Goal: Browse casually: Explore the website without a specific task or goal

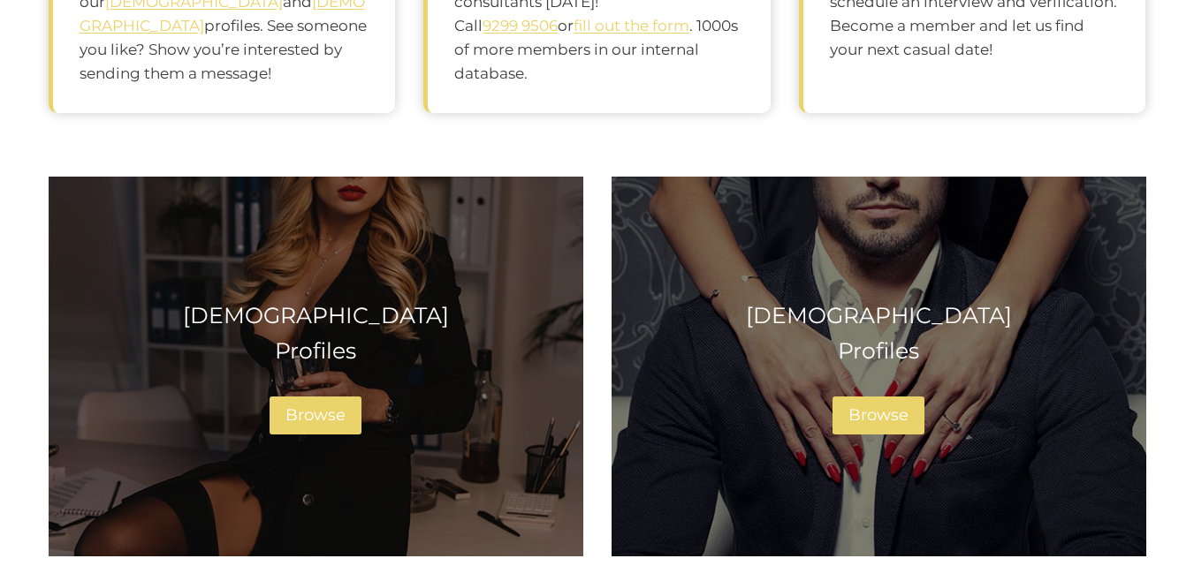
scroll to position [972, 0]
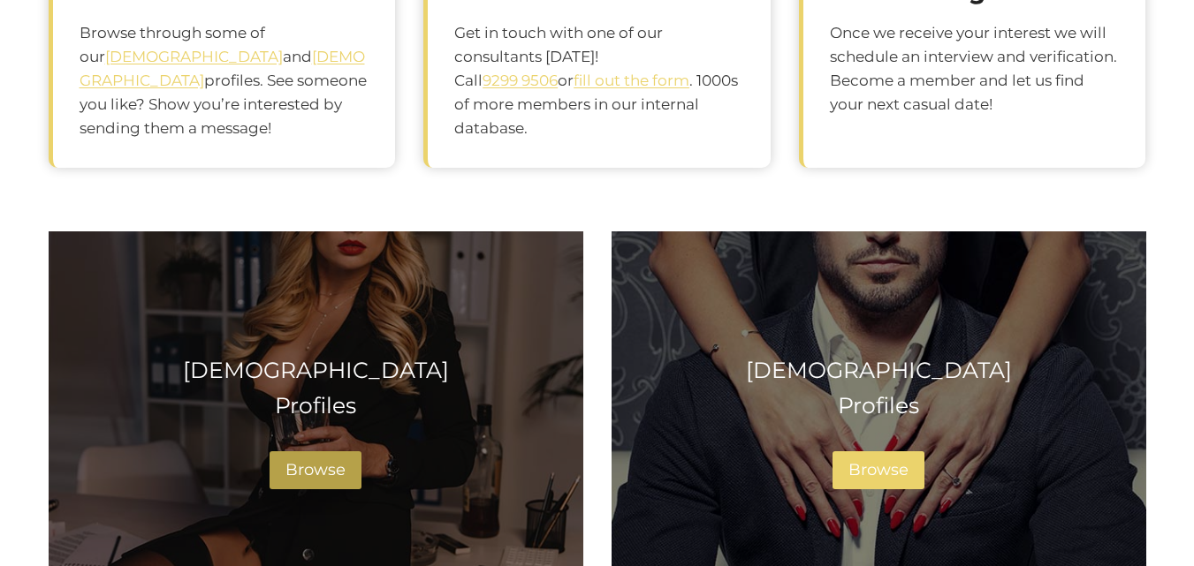
click at [317, 463] on span "Browse" at bounding box center [315, 469] width 60 height 19
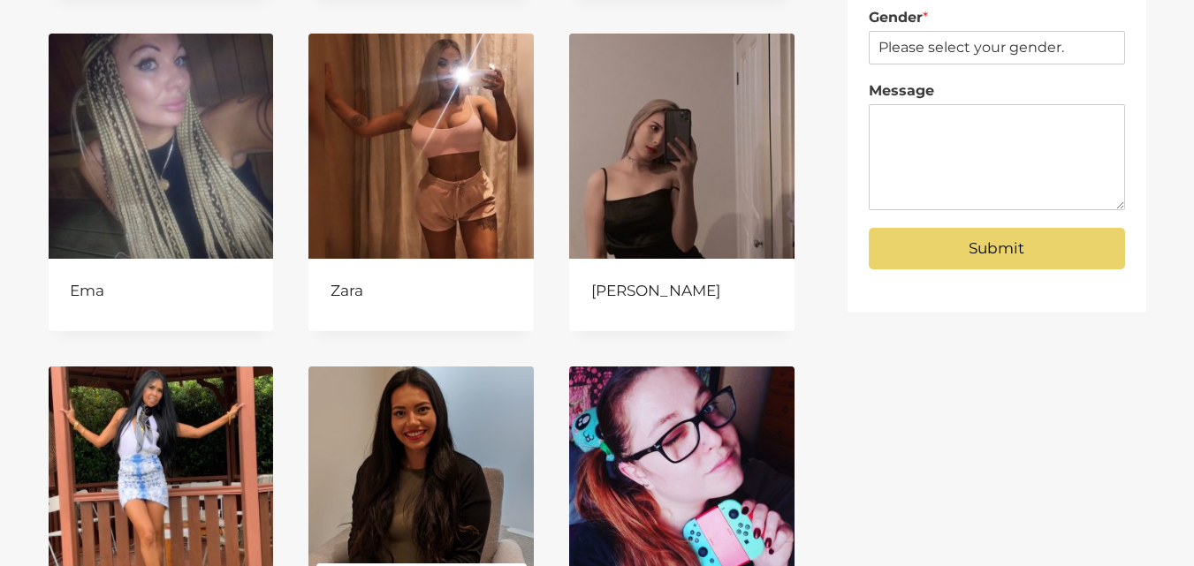
scroll to position [707, 0]
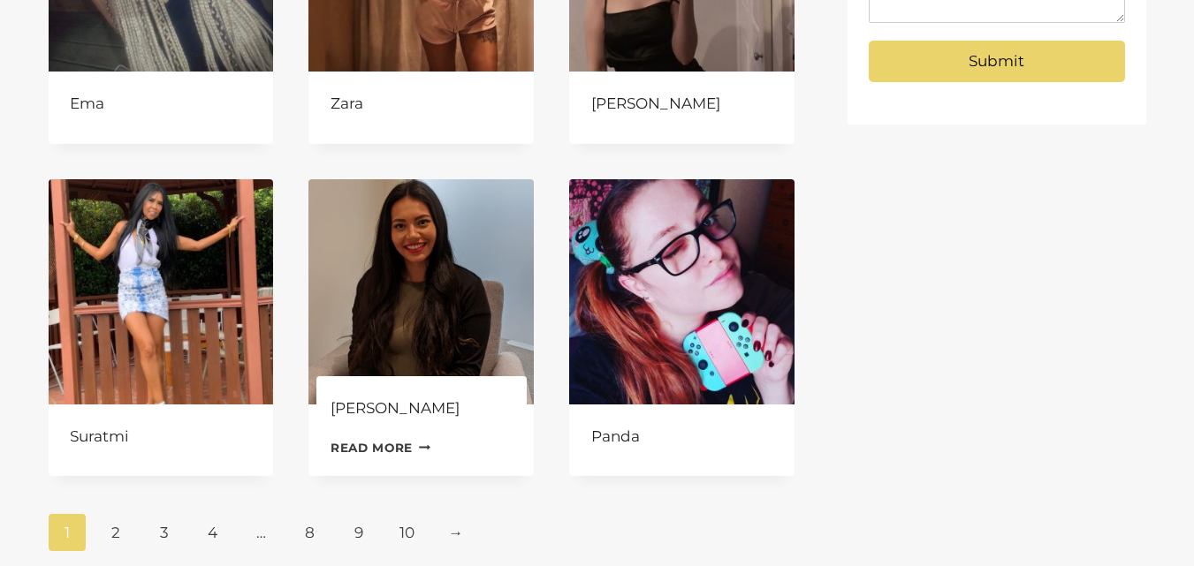
click at [393, 452] on link "Read more Continue Loading Done" at bounding box center [380, 448] width 101 height 27
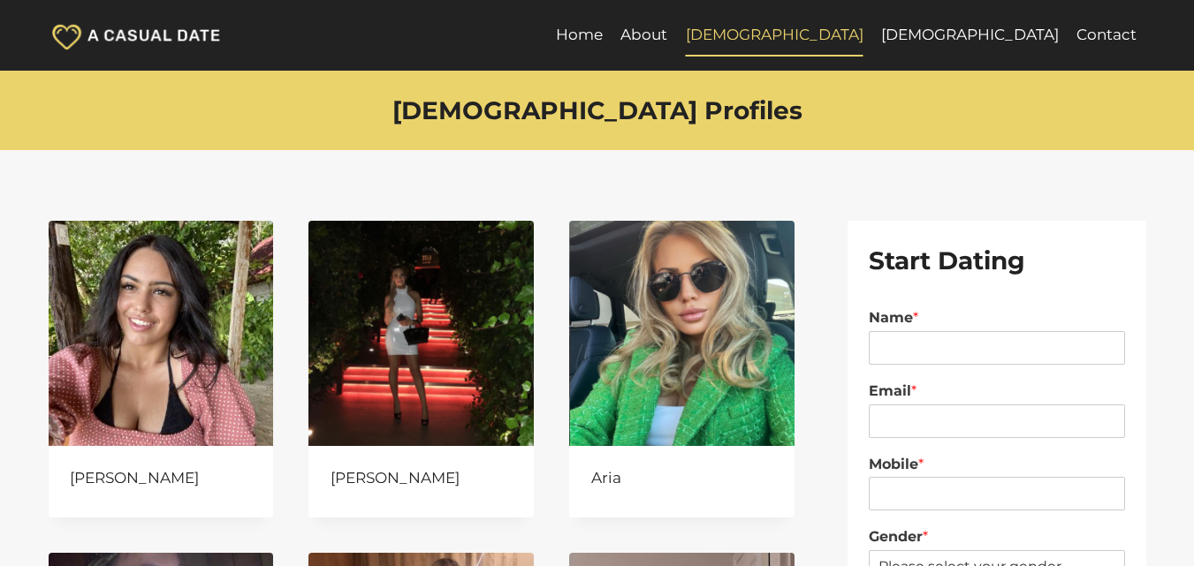
scroll to position [707, 0]
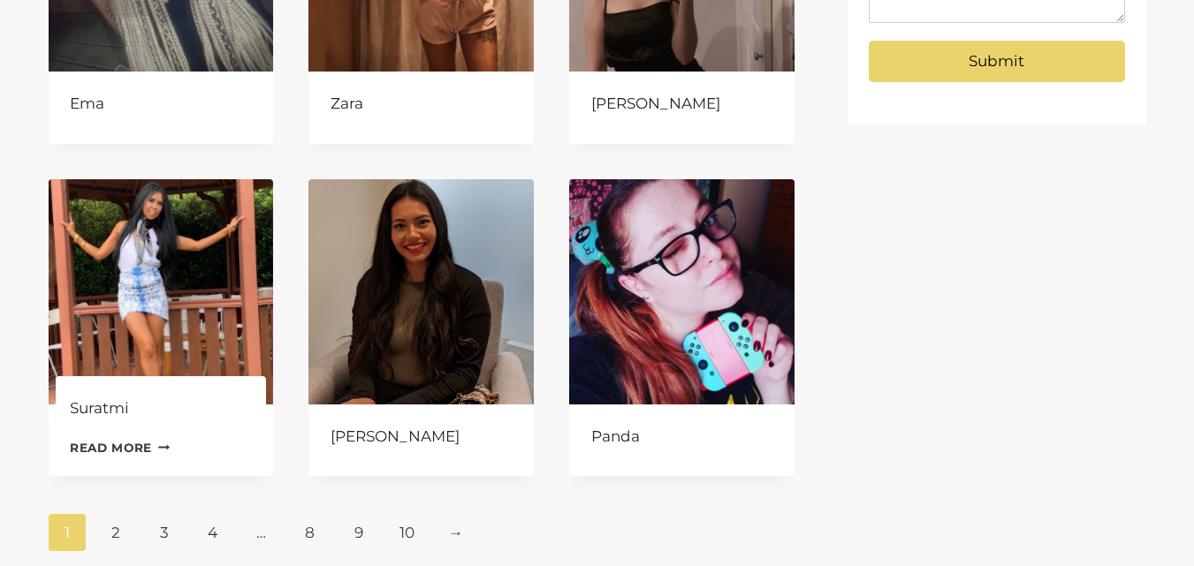
click at [121, 448] on link "Read more Continue Loading Done" at bounding box center [120, 448] width 101 height 27
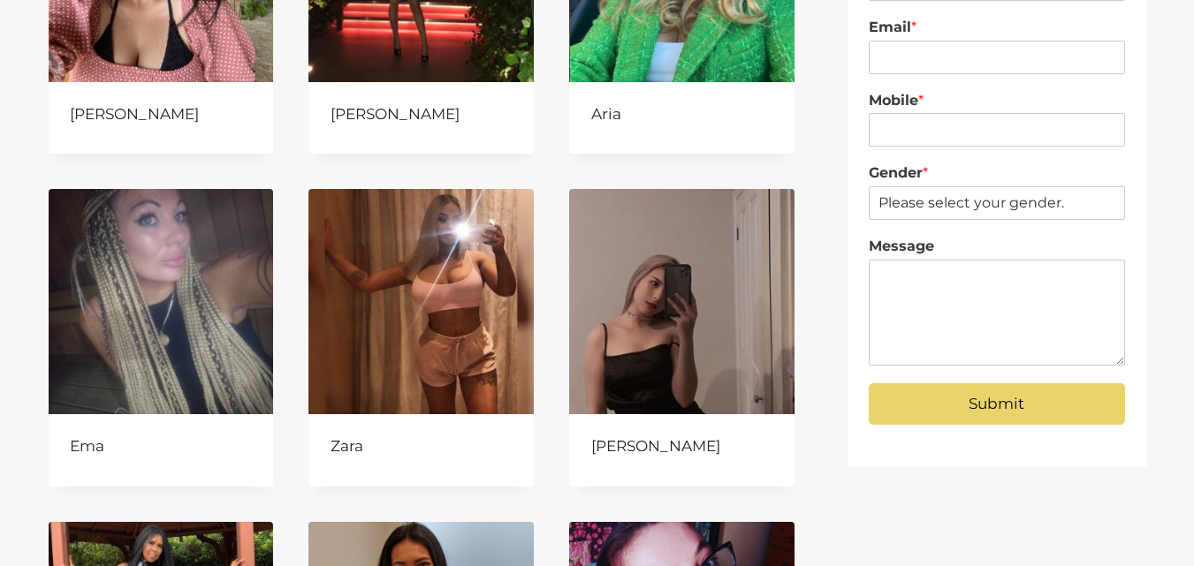
scroll to position [353, 0]
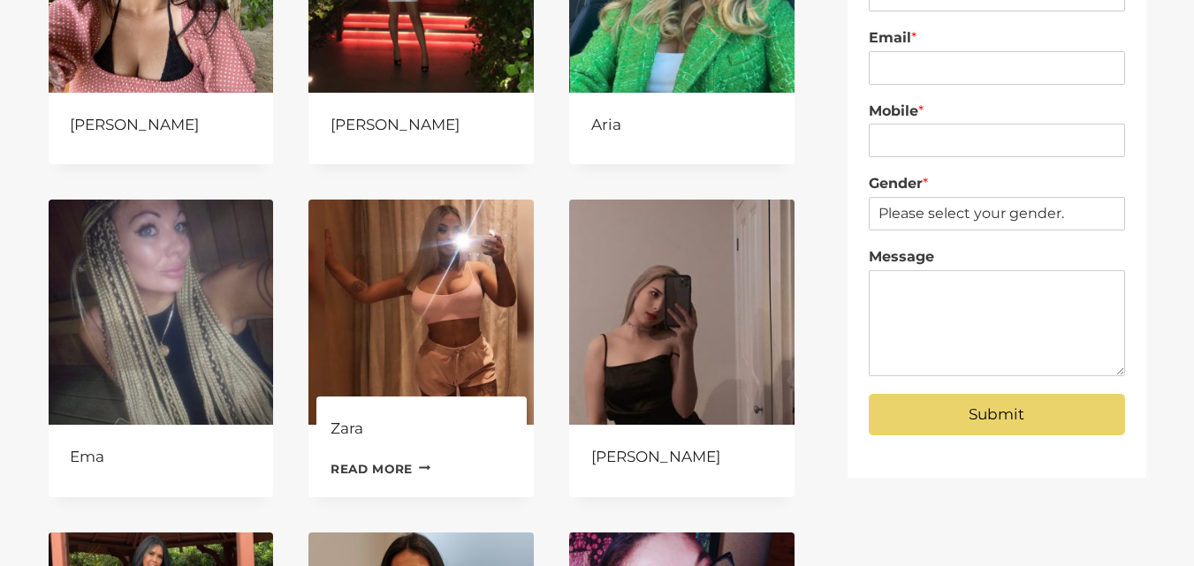
click at [396, 471] on link "Read more Continue Loading Done" at bounding box center [380, 469] width 101 height 27
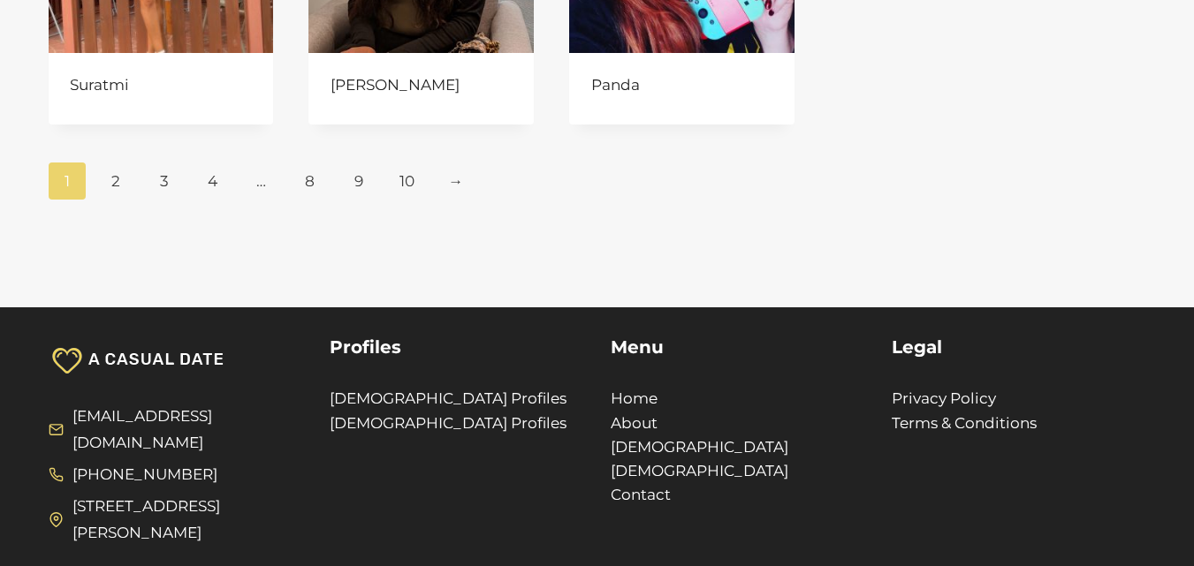
scroll to position [1060, 0]
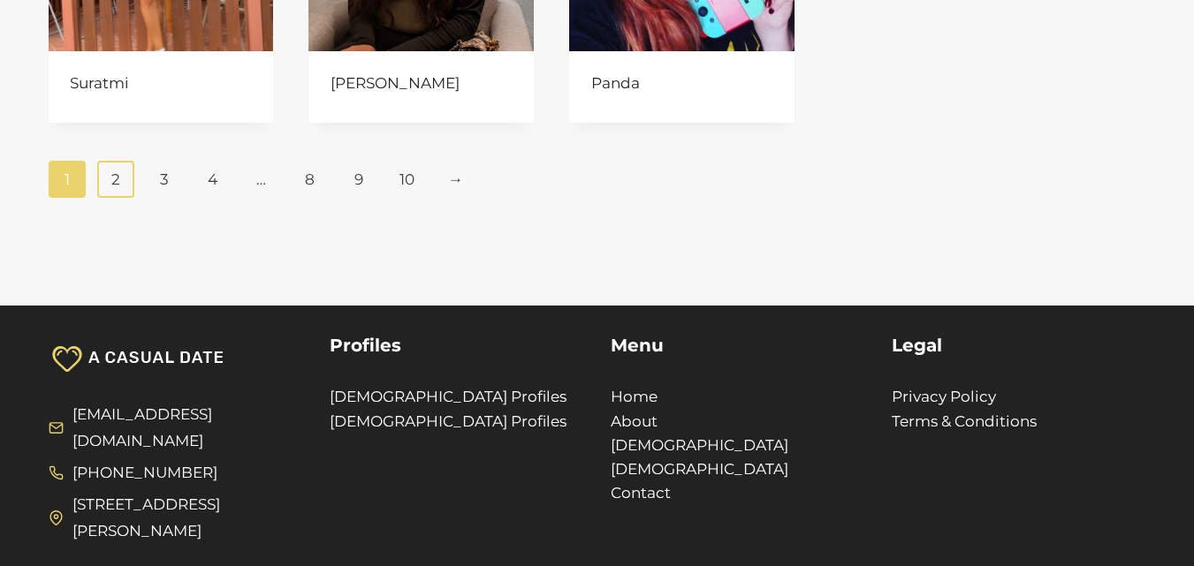
click at [113, 183] on link "2" at bounding box center [116, 179] width 38 height 37
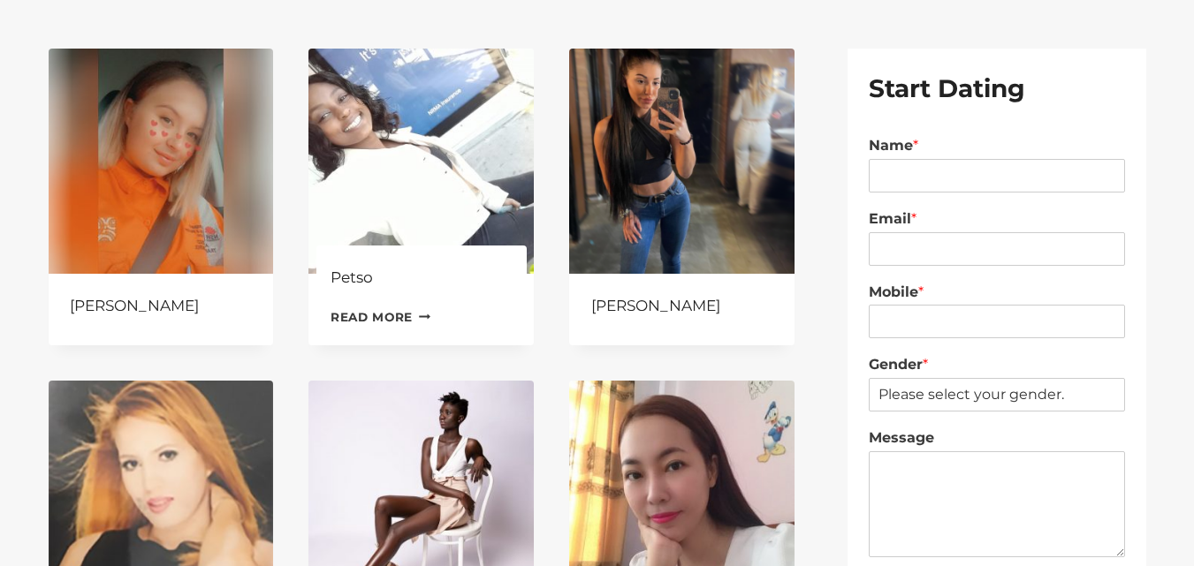
scroll to position [353, 0]
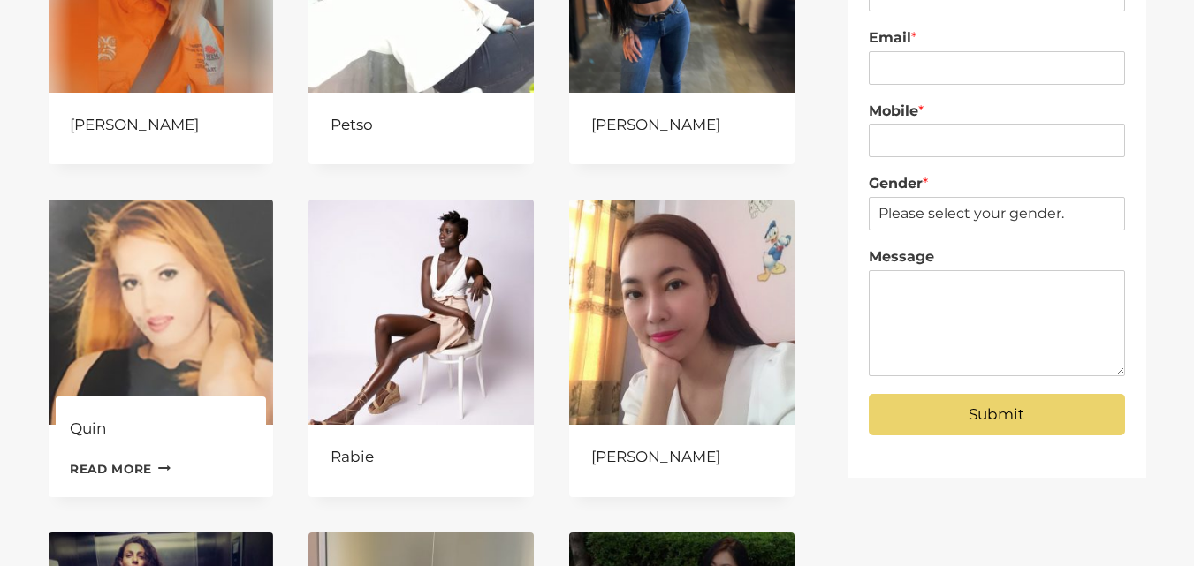
click at [137, 468] on link "Read more Continue Loading Done" at bounding box center [120, 469] width 101 height 27
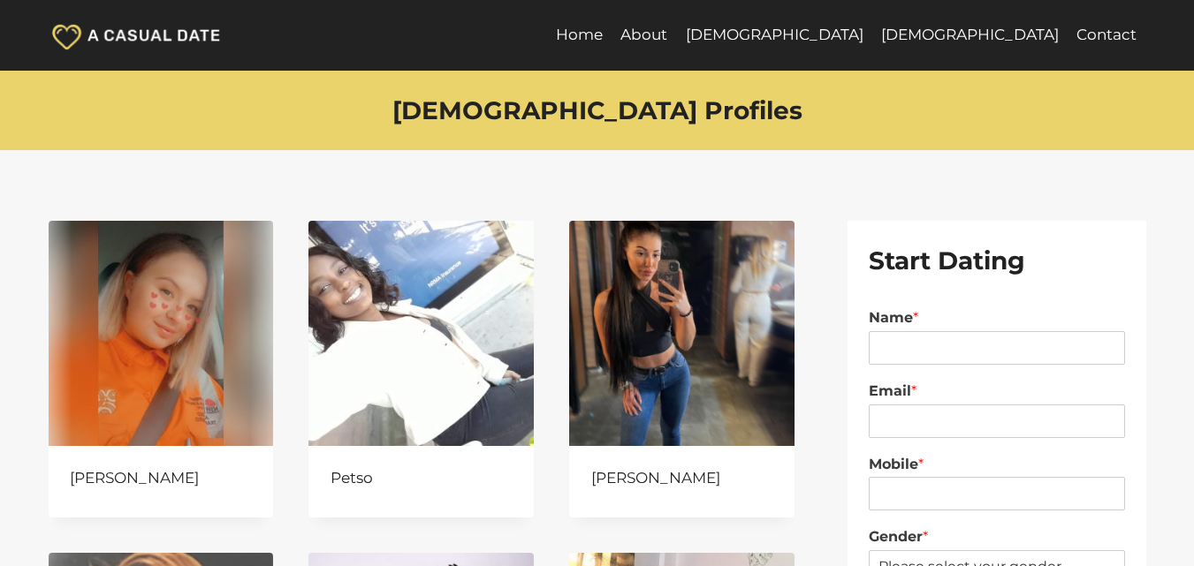
scroll to position [353, 0]
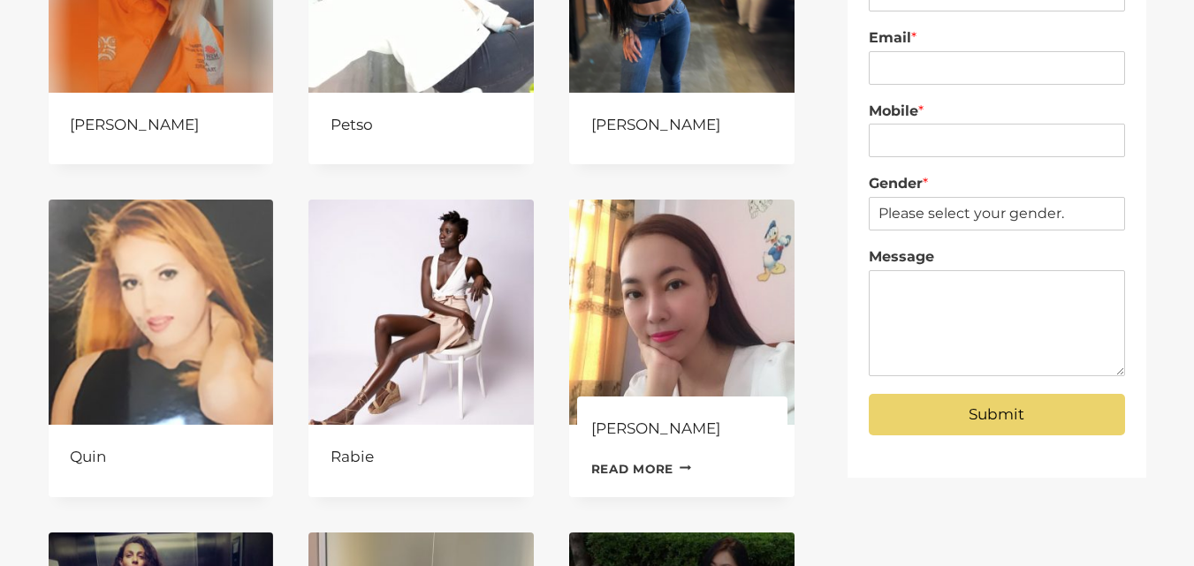
click at [621, 466] on link "Read more Continue Loading Done" at bounding box center [641, 469] width 101 height 27
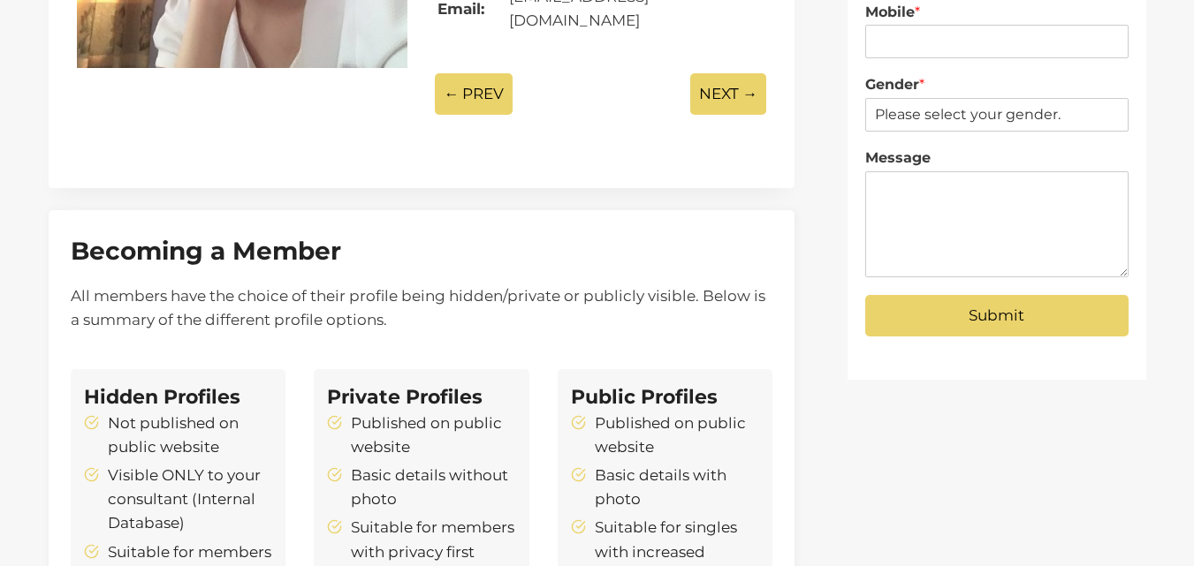
scroll to position [442, 0]
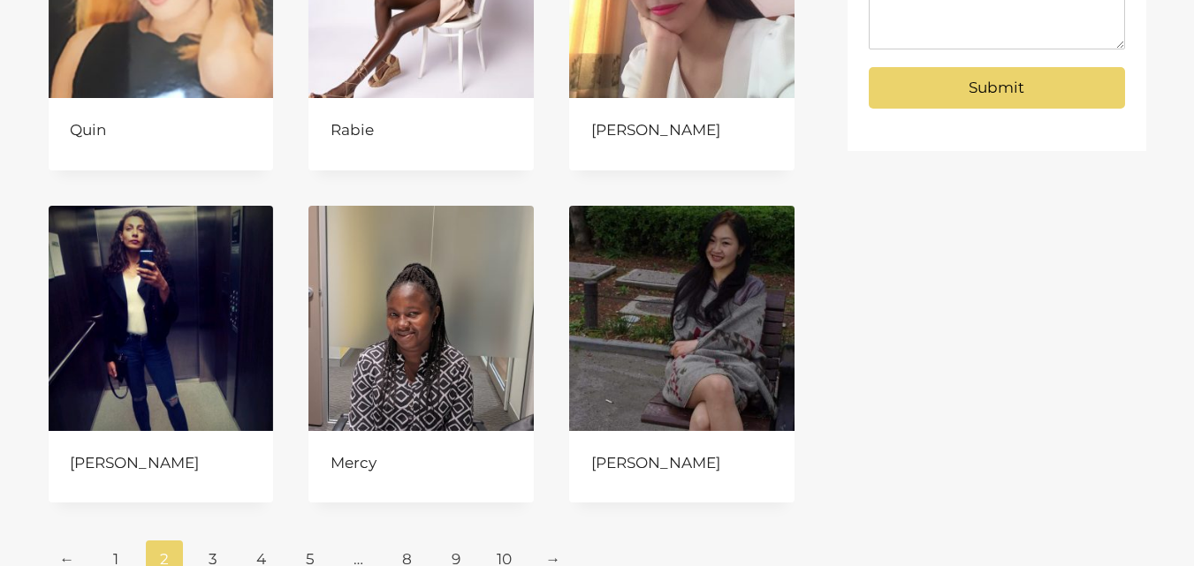
scroll to position [795, 0]
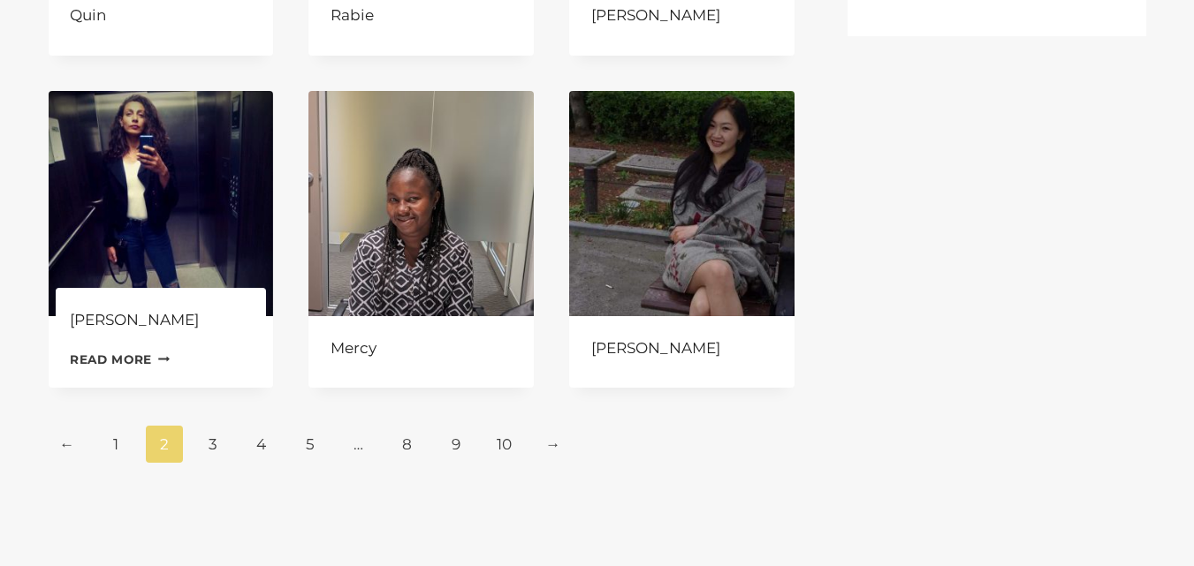
click at [106, 357] on link "Read more Continue Loading Done" at bounding box center [120, 359] width 101 height 27
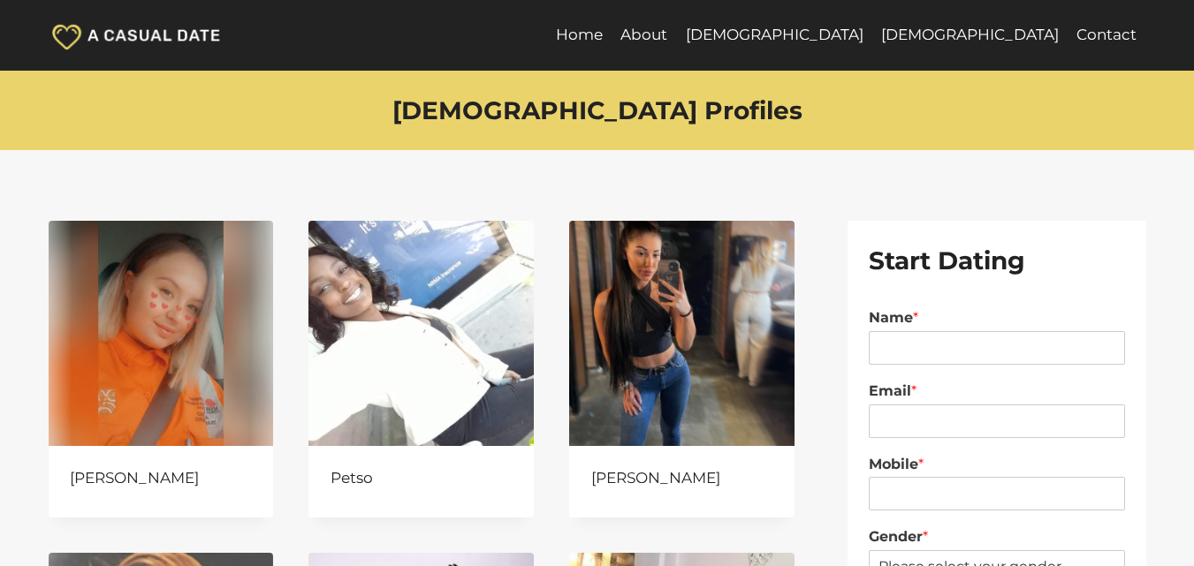
scroll to position [795, 0]
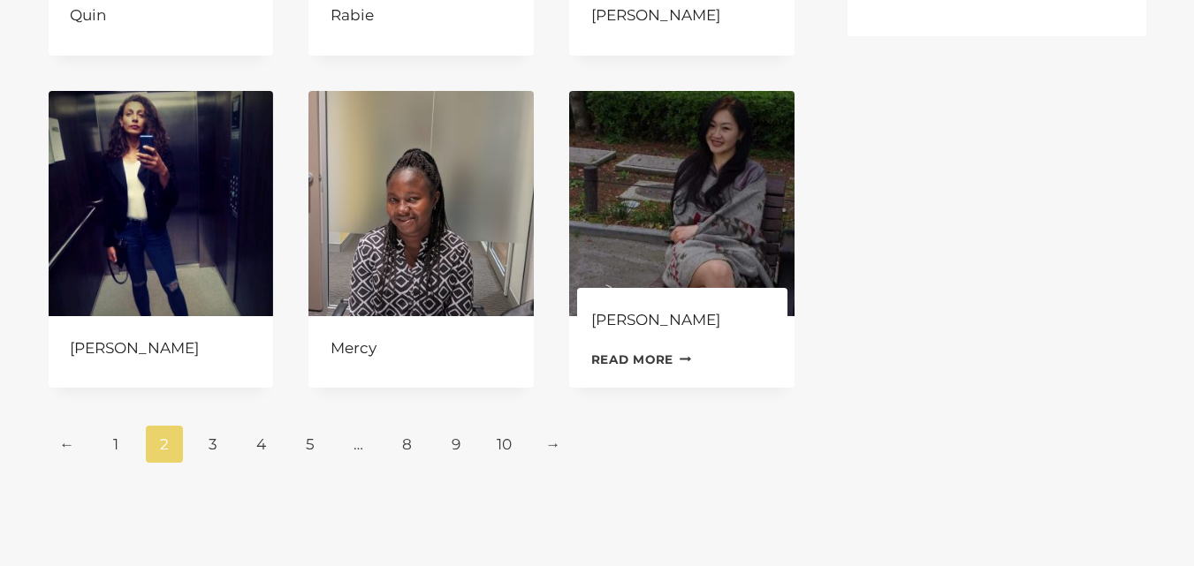
click at [669, 354] on link "Read more Continue Loading Done" at bounding box center [641, 359] width 101 height 27
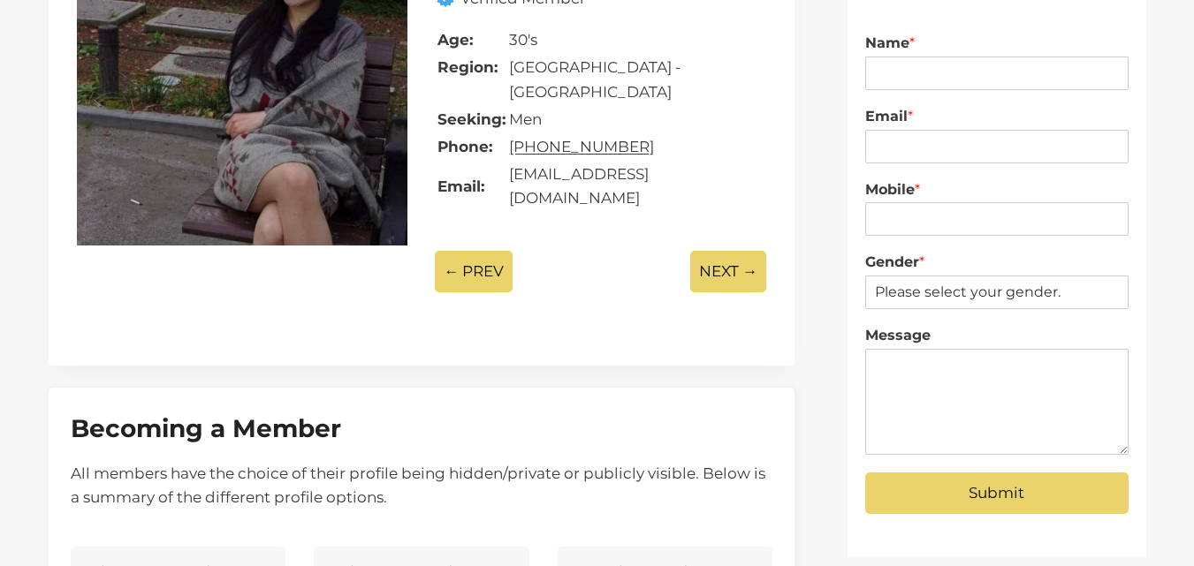
scroll to position [265, 0]
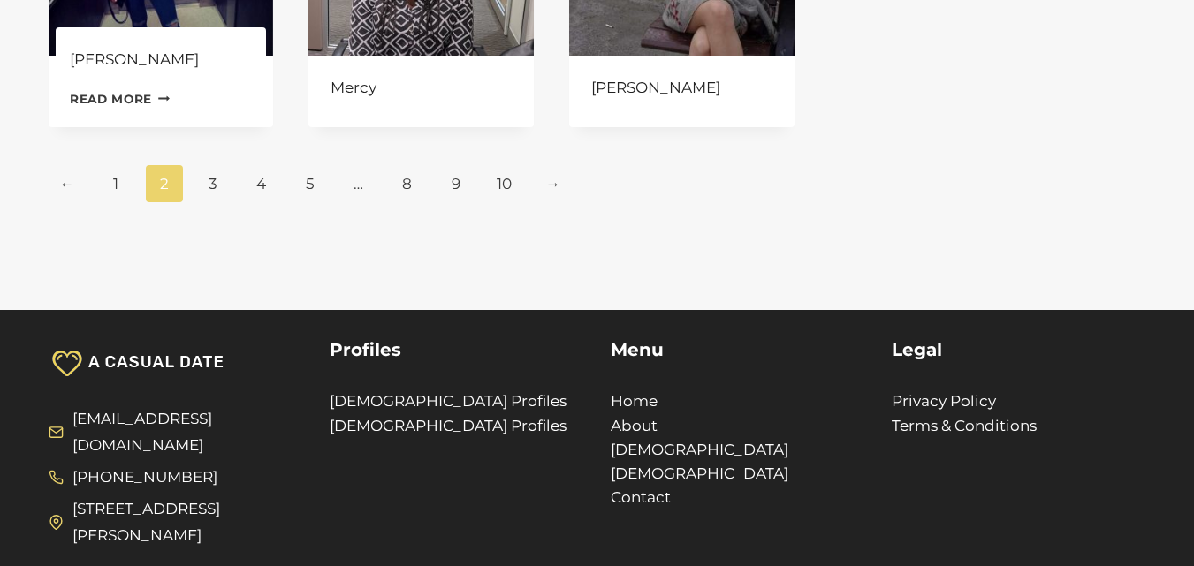
scroll to position [1060, 0]
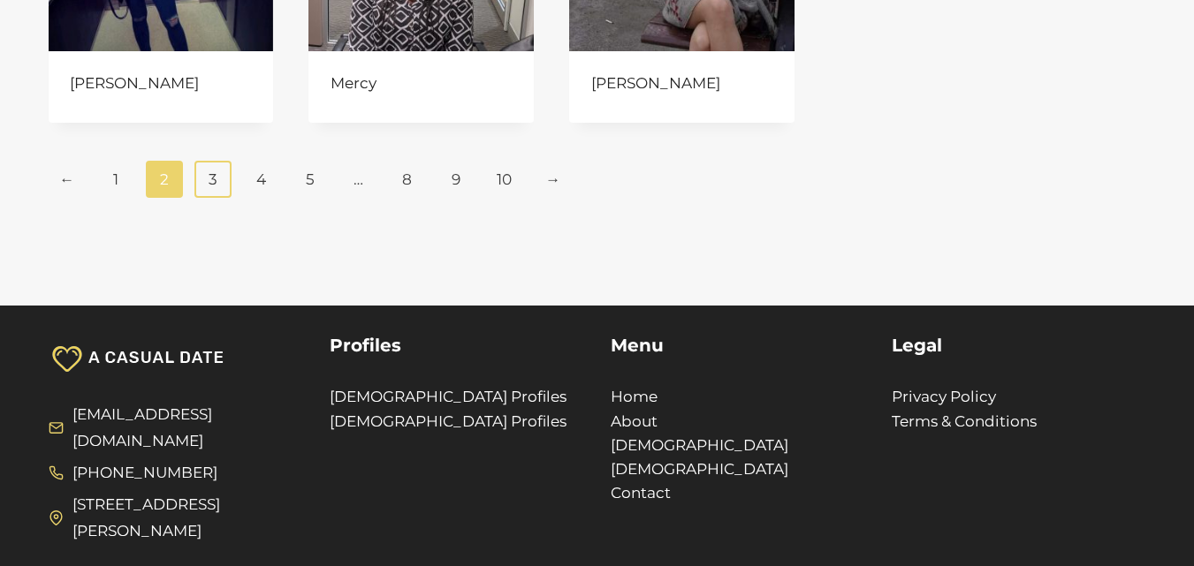
click at [207, 181] on link "3" at bounding box center [213, 179] width 38 height 37
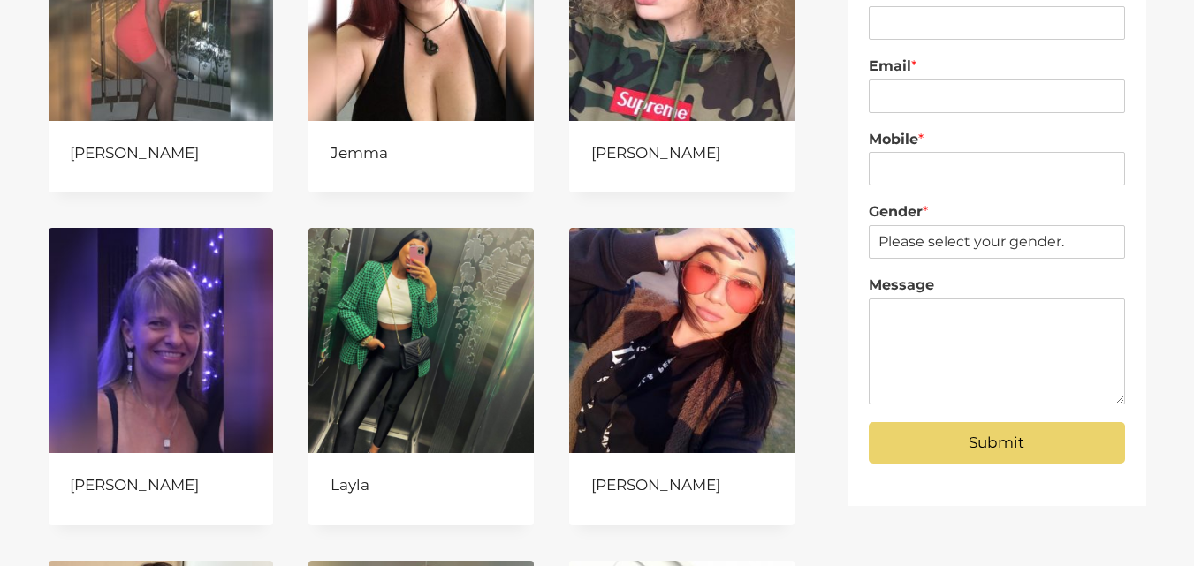
scroll to position [442, 0]
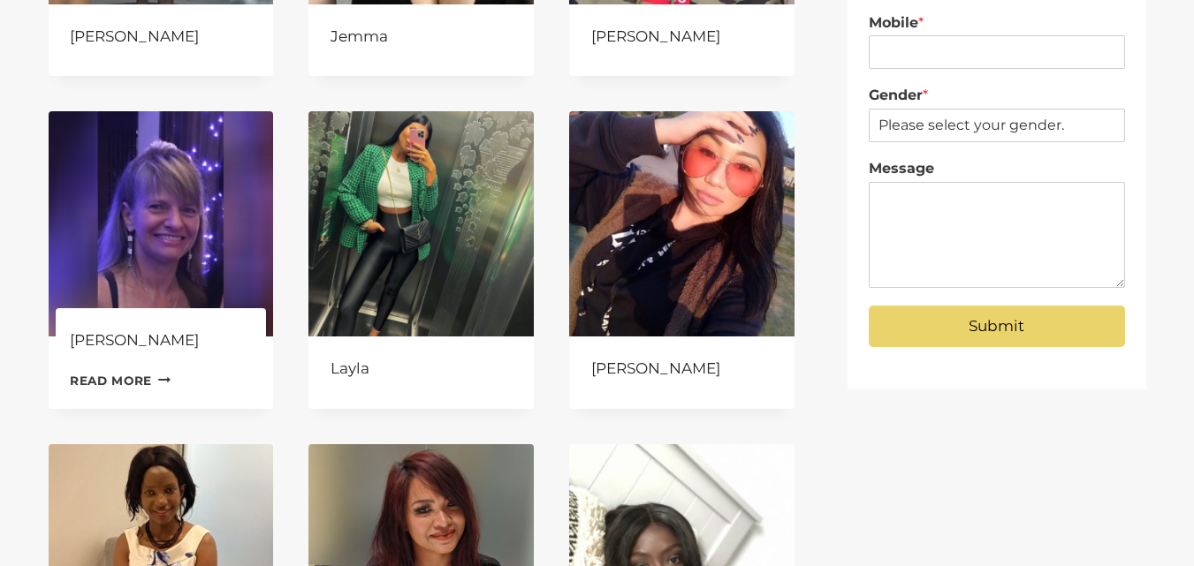
click at [125, 379] on link "Read more Continue Loading Done" at bounding box center [120, 381] width 101 height 27
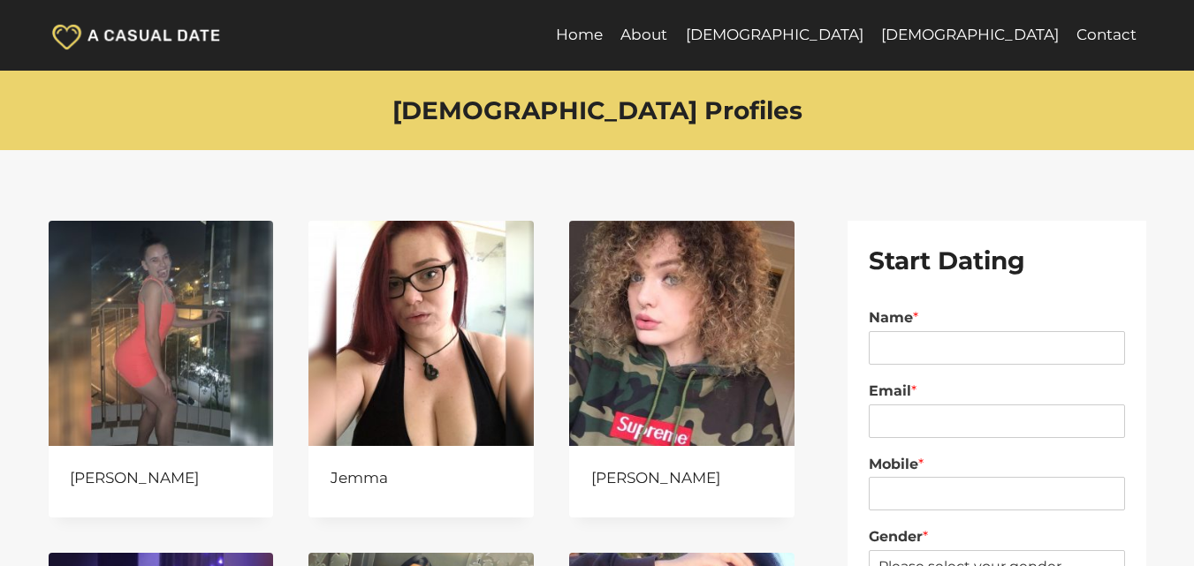
scroll to position [442, 0]
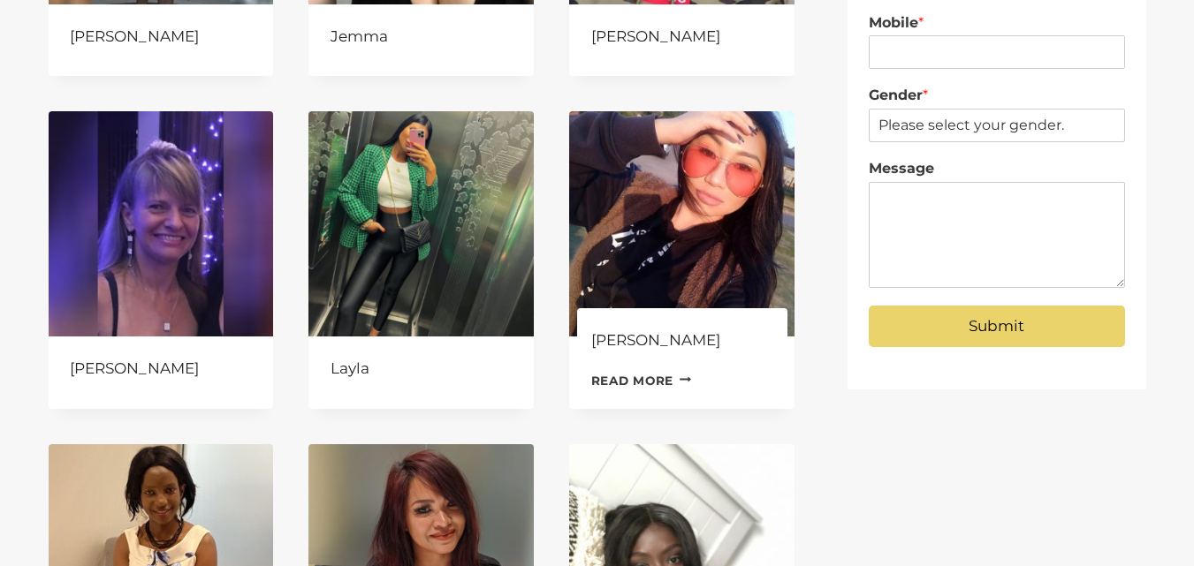
click at [611, 380] on link "Read more Continue Loading Done" at bounding box center [641, 381] width 101 height 27
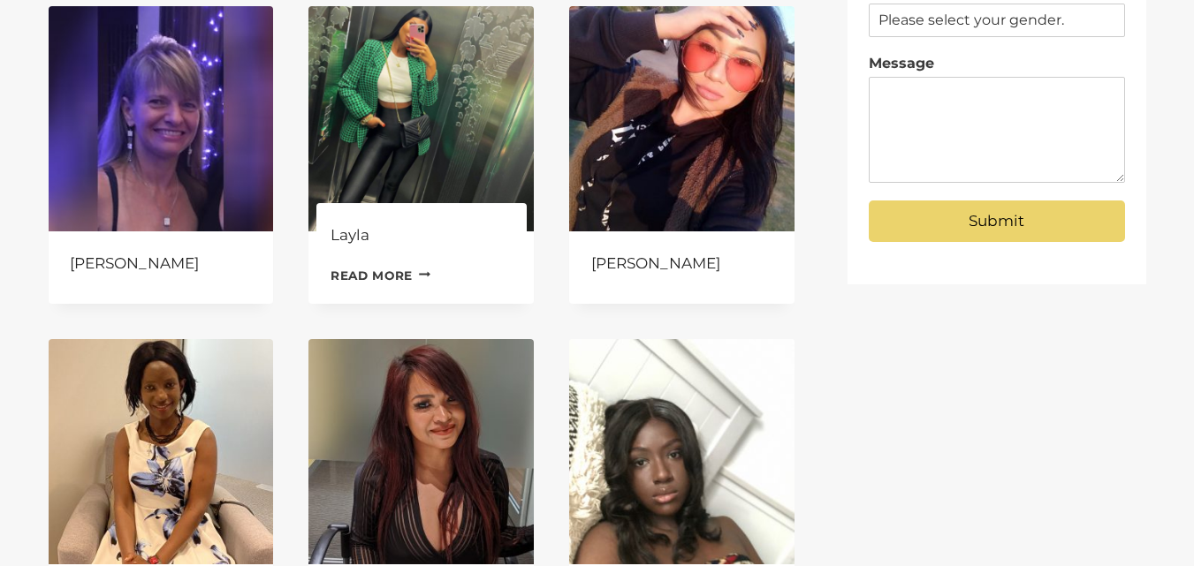
scroll to position [707, 0]
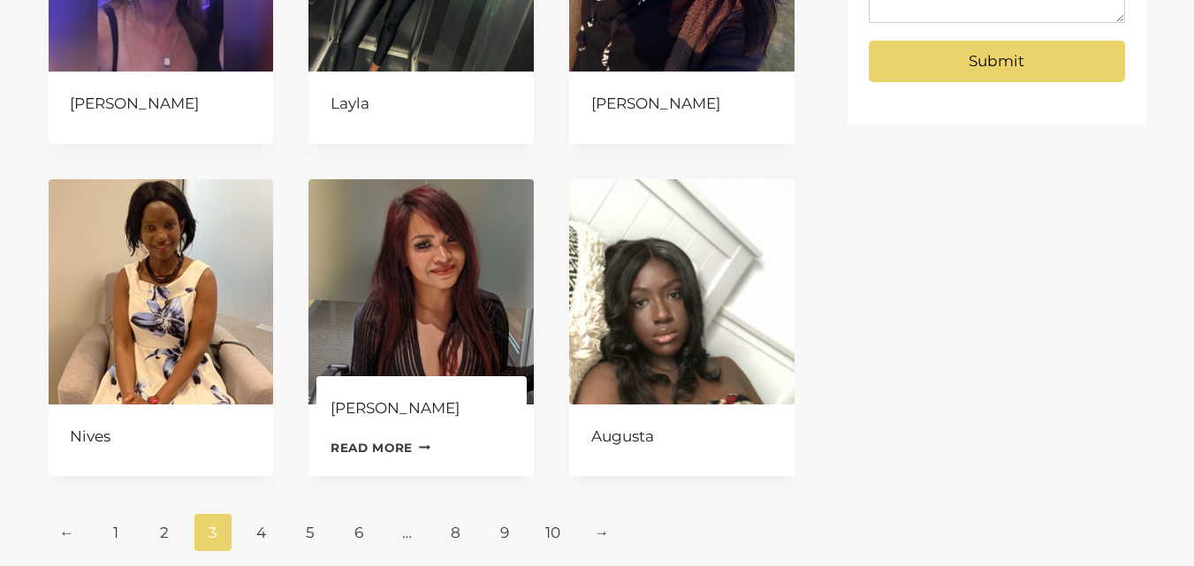
click at [368, 448] on link "Read more Continue Loading Done" at bounding box center [380, 448] width 101 height 27
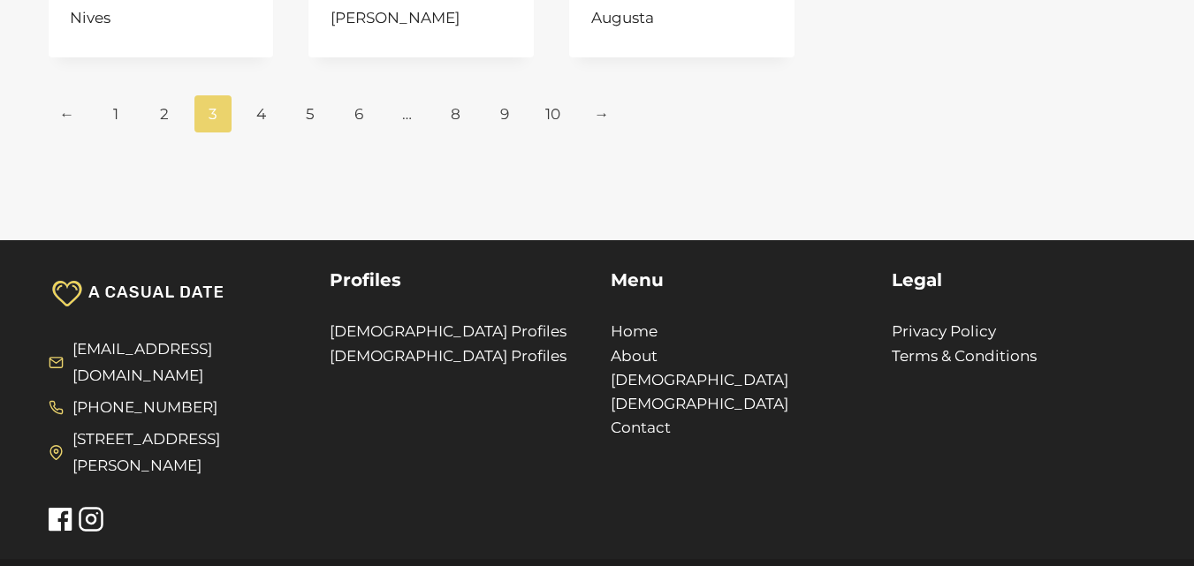
scroll to position [1149, 0]
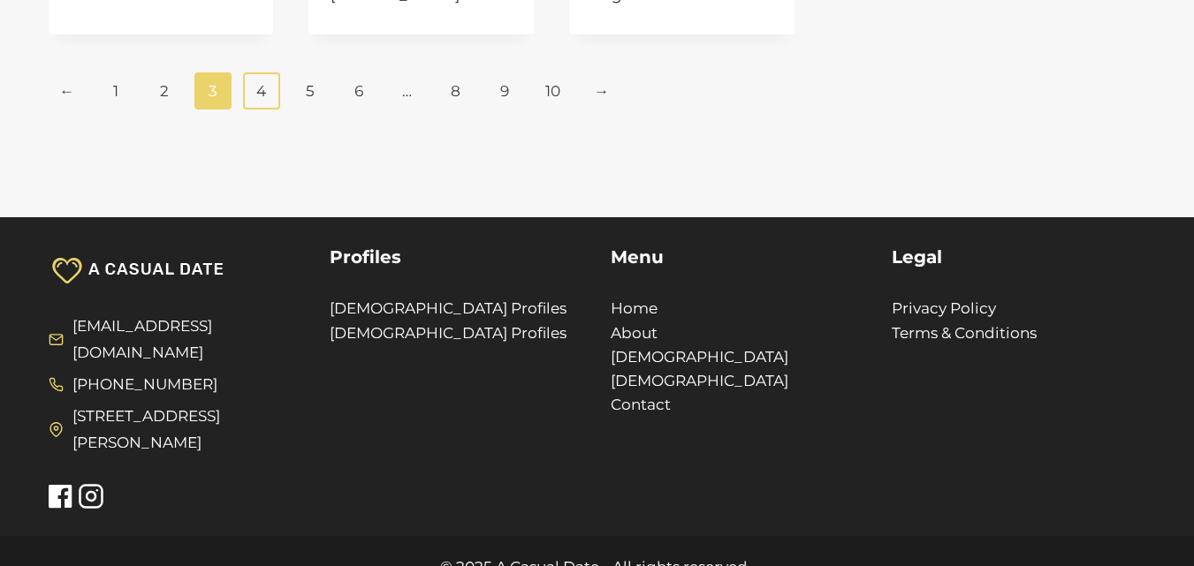
click at [269, 89] on link "4" at bounding box center [262, 90] width 38 height 37
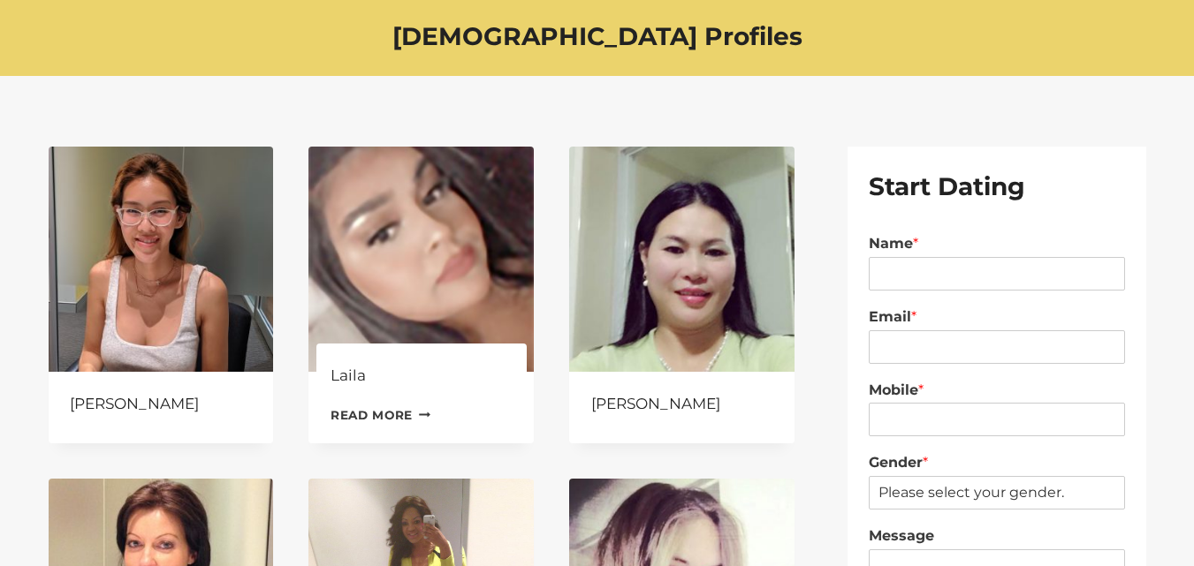
scroll to position [177, 0]
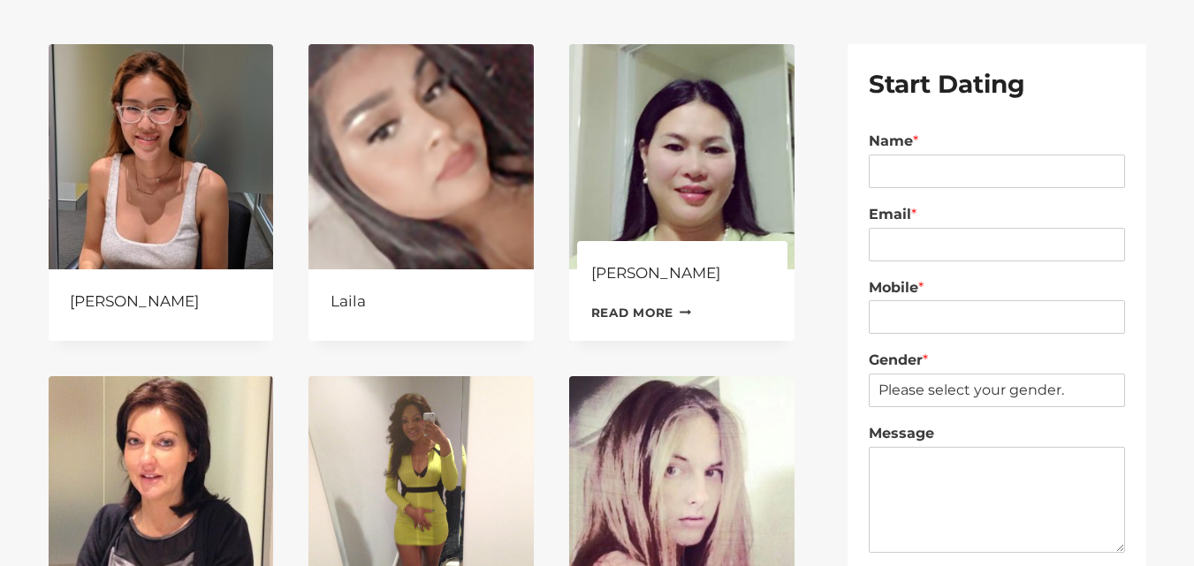
click at [609, 315] on link "Read more Continue Loading Done" at bounding box center [641, 313] width 101 height 27
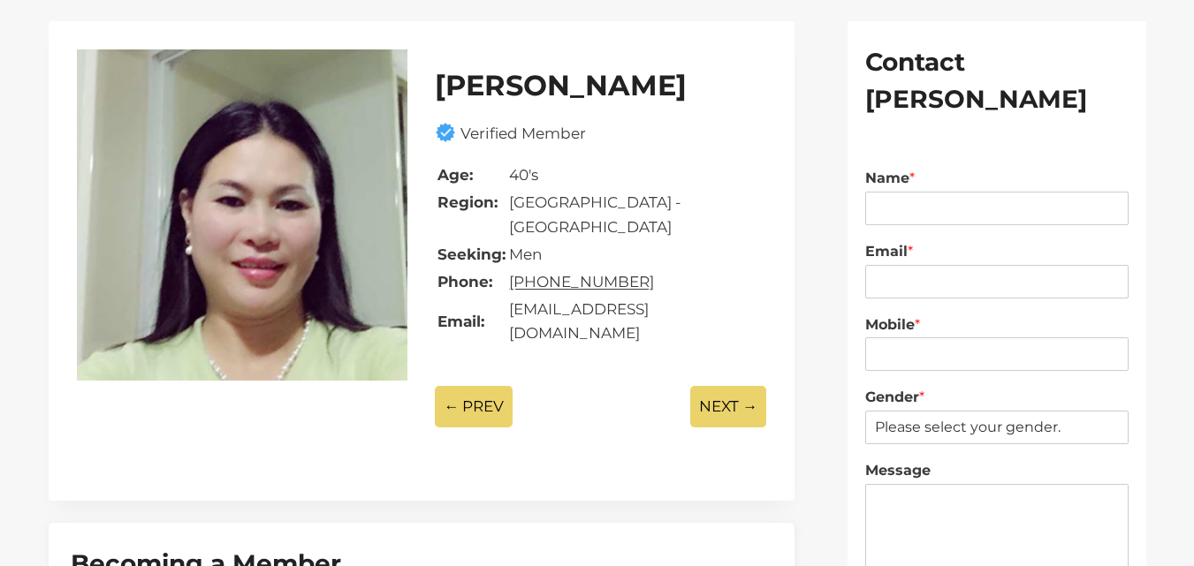
scroll to position [88, 0]
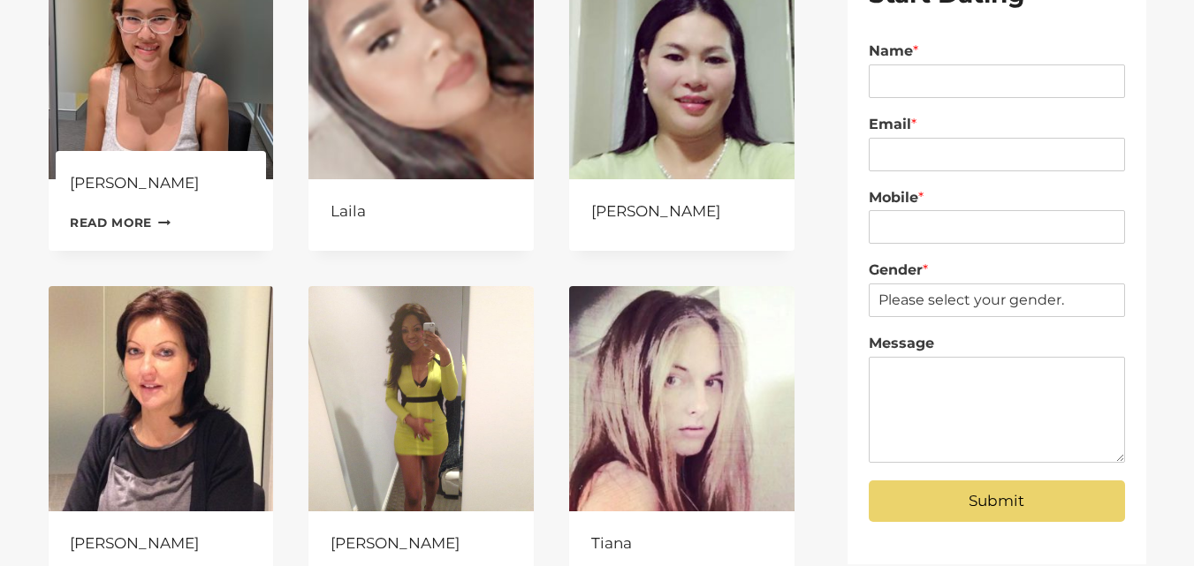
scroll to position [353, 0]
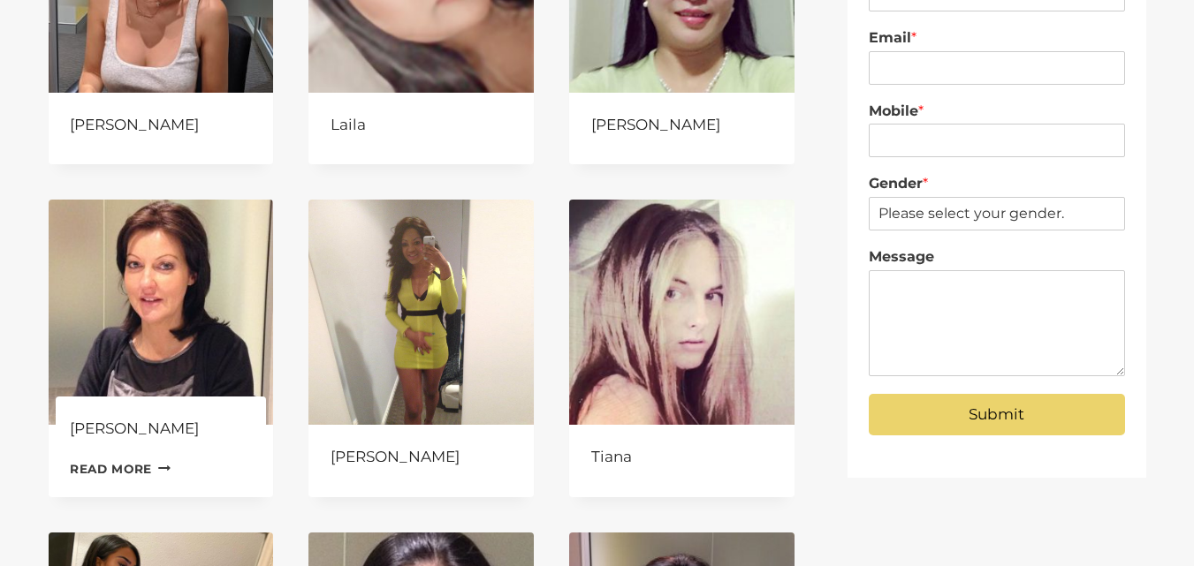
click at [123, 464] on link "Read more Continue Loading Done" at bounding box center [120, 469] width 101 height 27
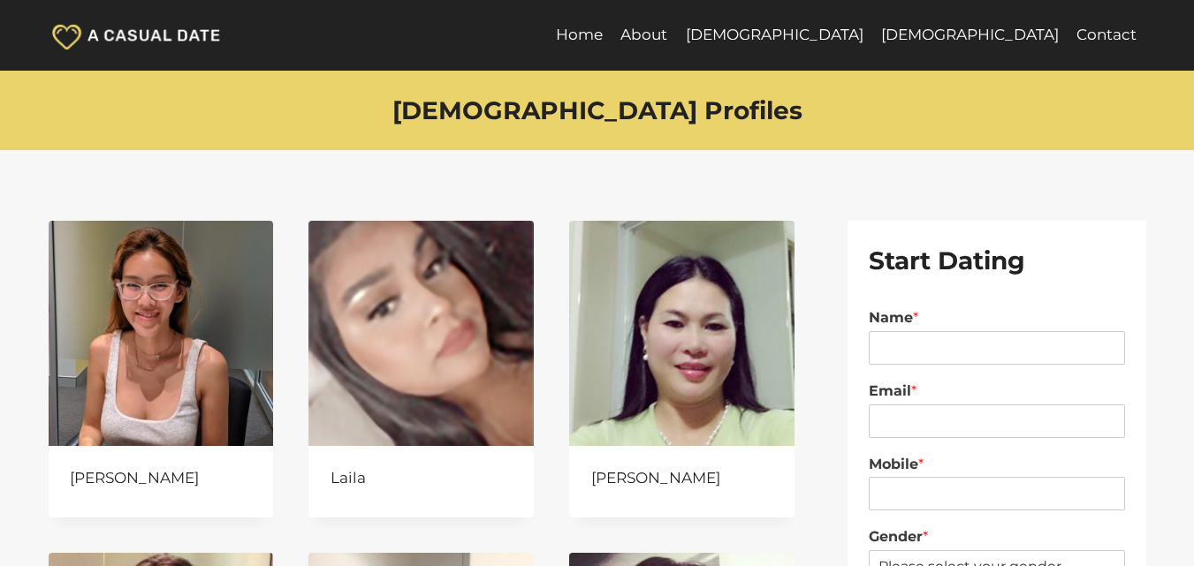
scroll to position [707, 0]
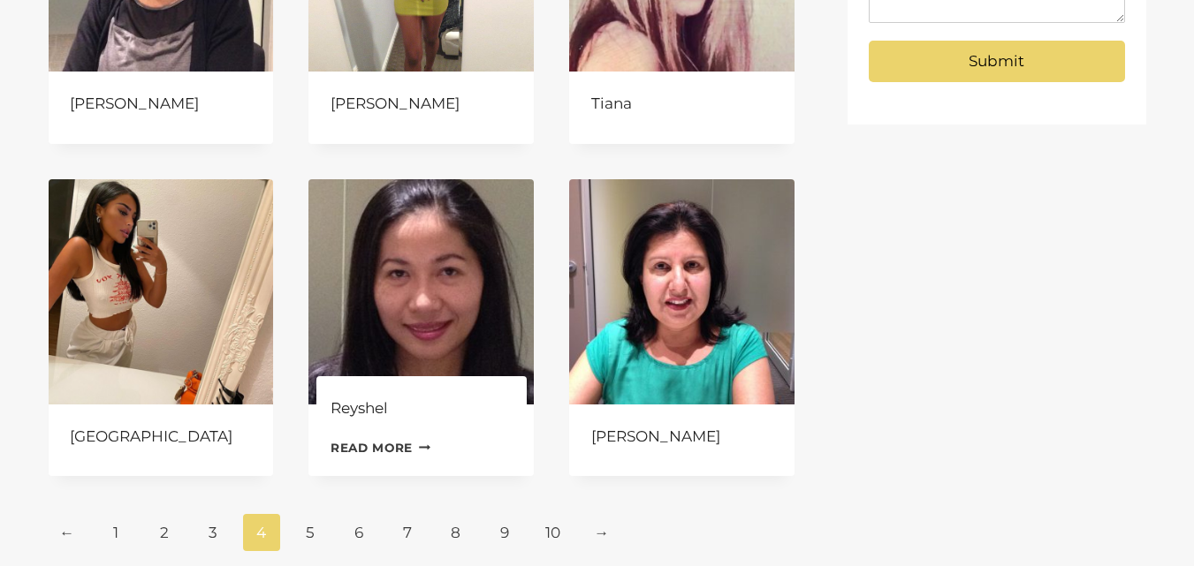
click at [365, 441] on link "Read more Continue Loading Done" at bounding box center [380, 448] width 101 height 27
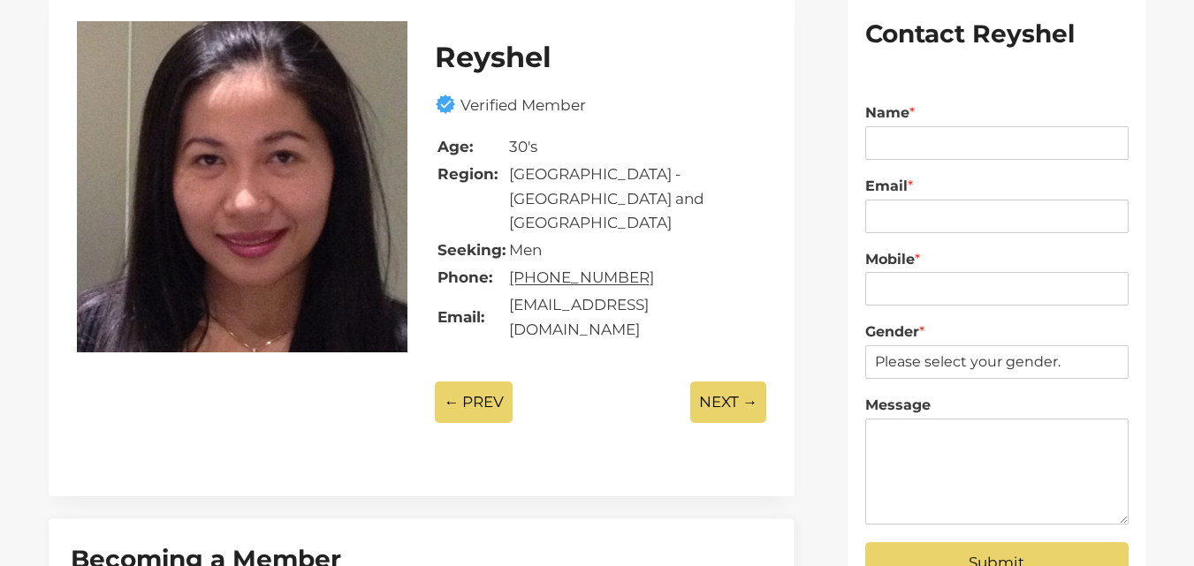
scroll to position [177, 0]
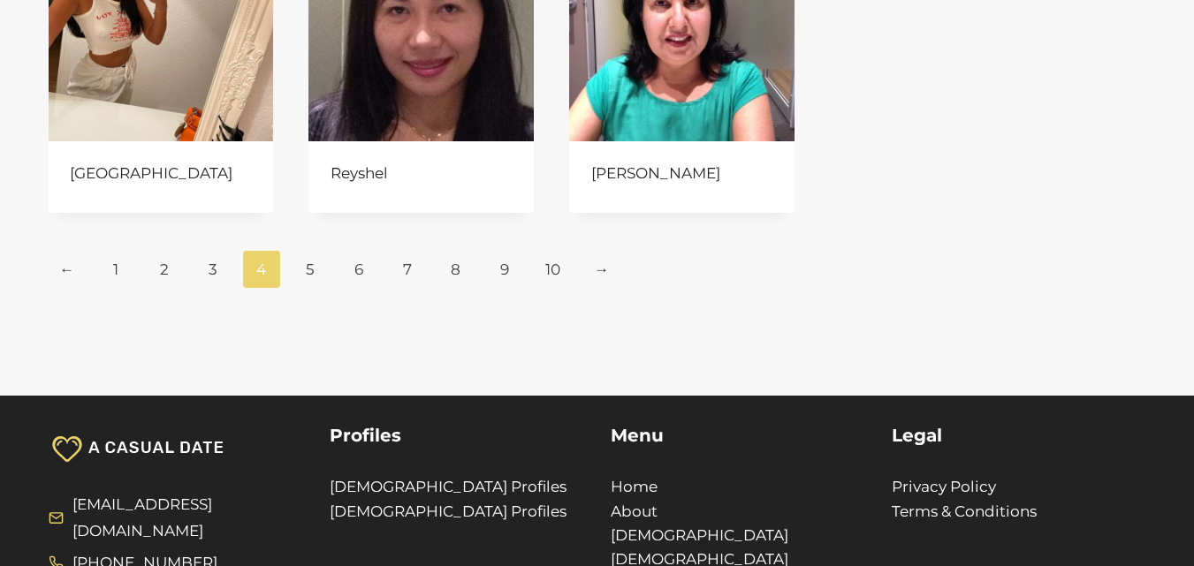
scroll to position [972, 0]
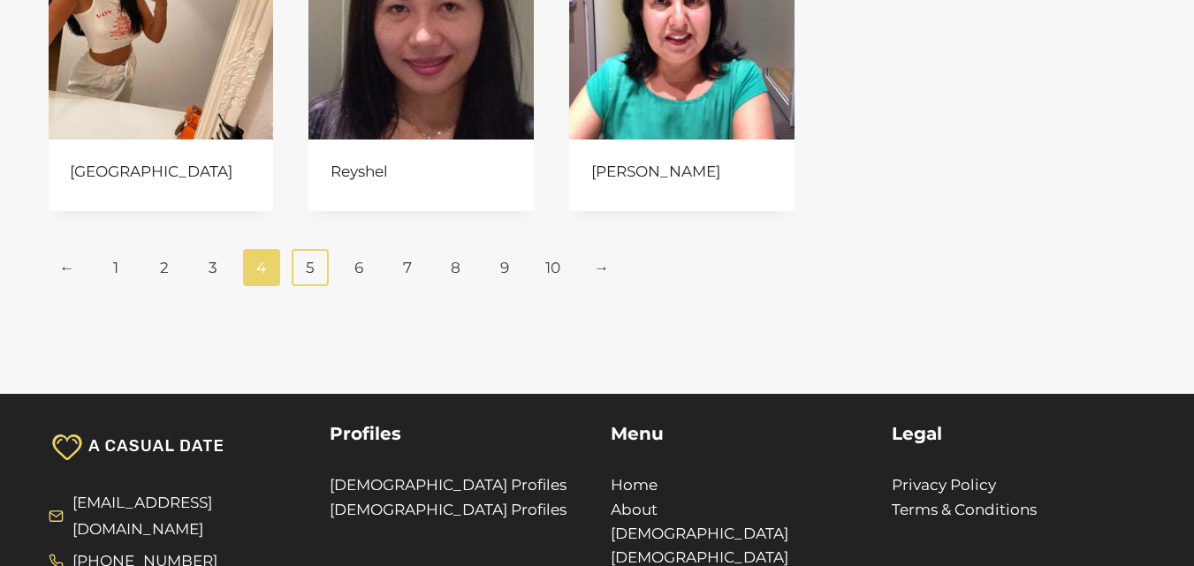
click at [309, 267] on link "5" at bounding box center [311, 267] width 38 height 37
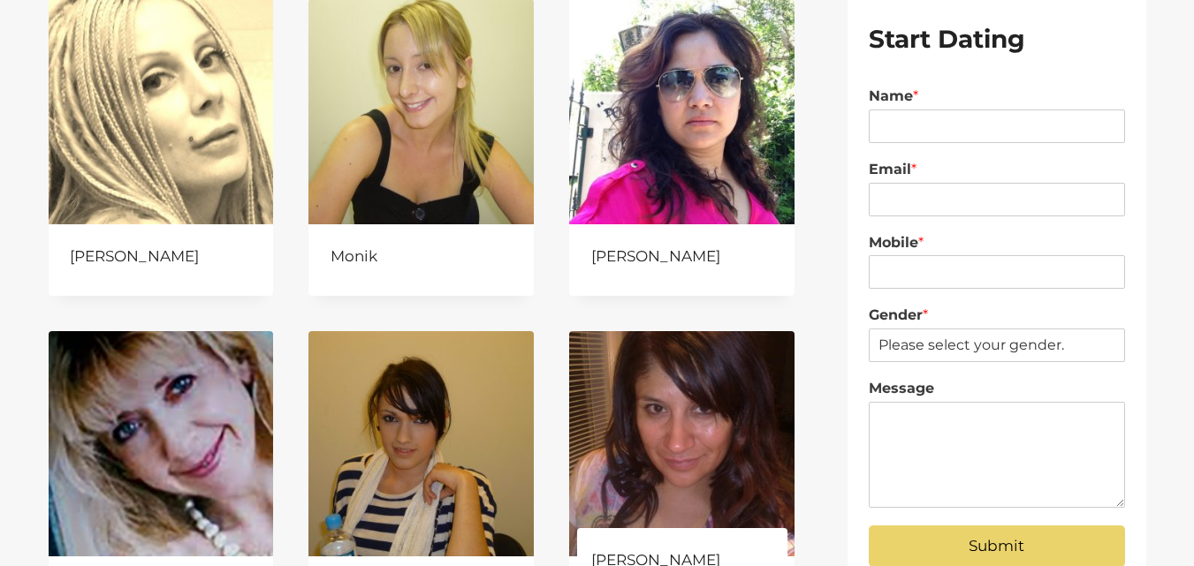
scroll to position [265, 0]
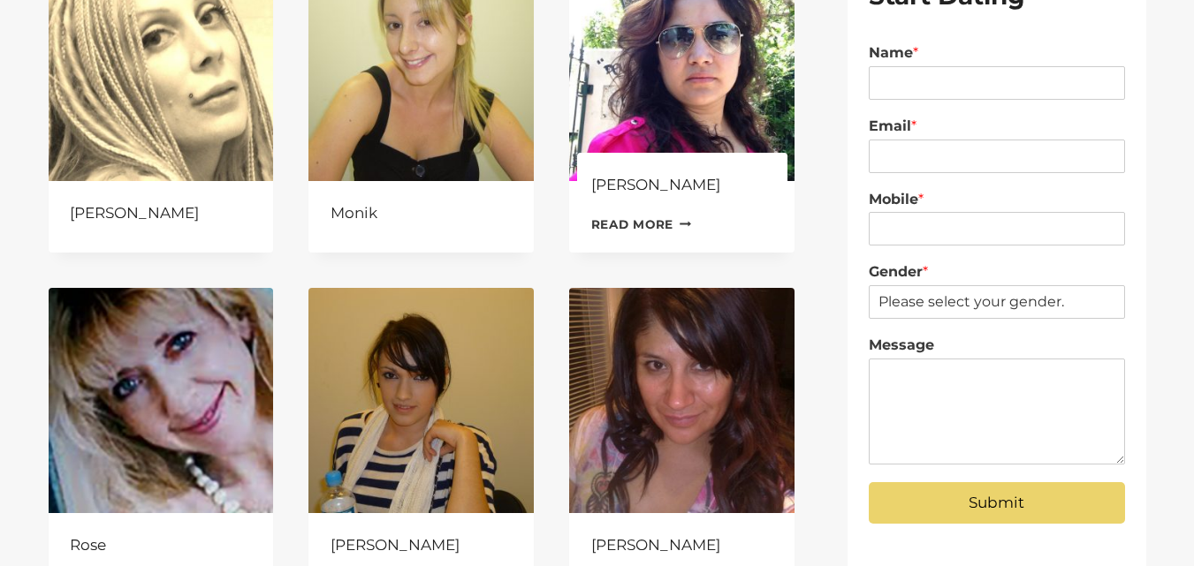
click at [640, 220] on link "Read more Continue Loading Done" at bounding box center [641, 224] width 101 height 27
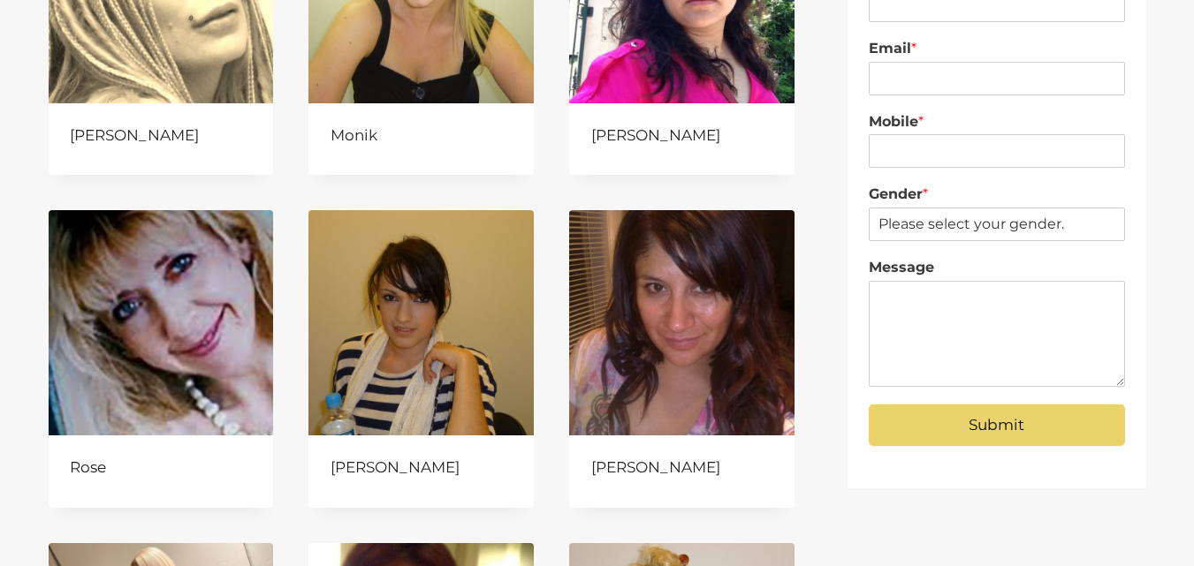
scroll to position [442, 0]
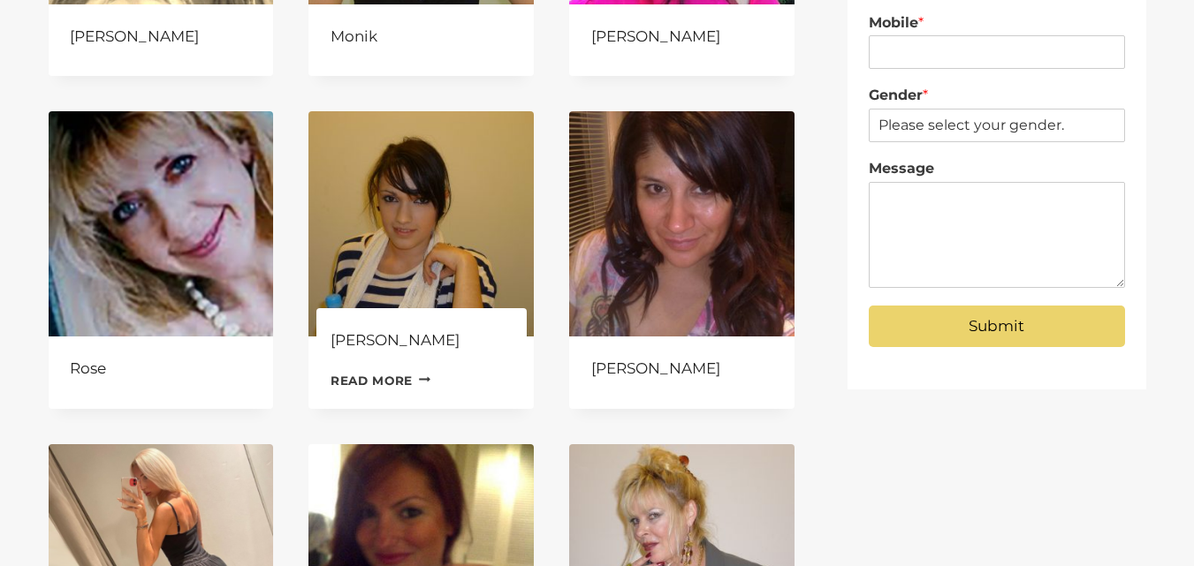
click at [406, 370] on link "Read more Continue Loading Done" at bounding box center [380, 381] width 101 height 27
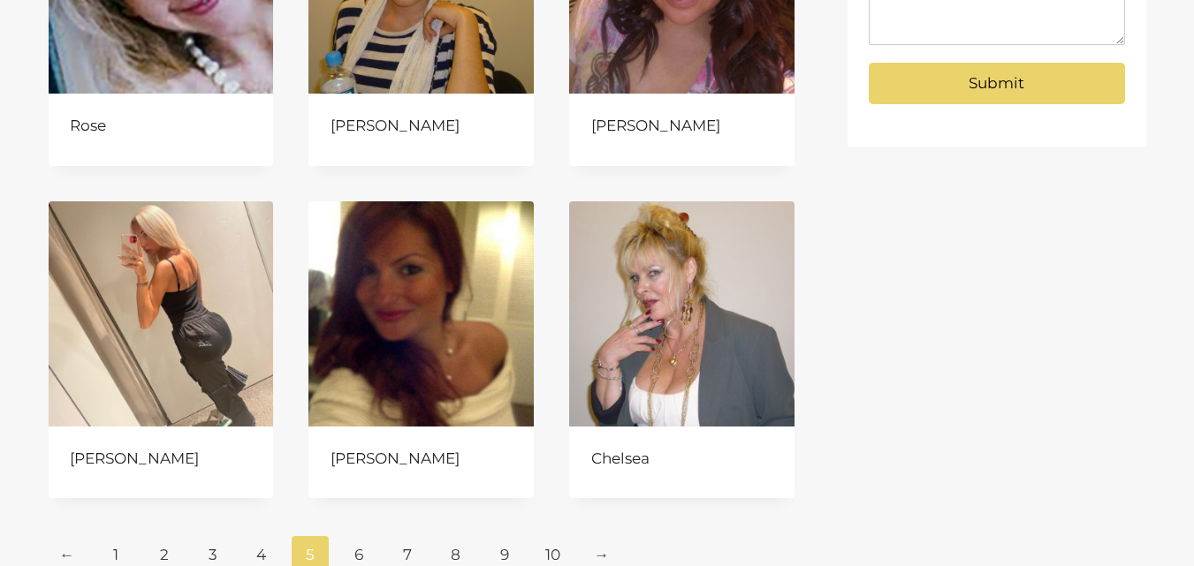
scroll to position [795, 0]
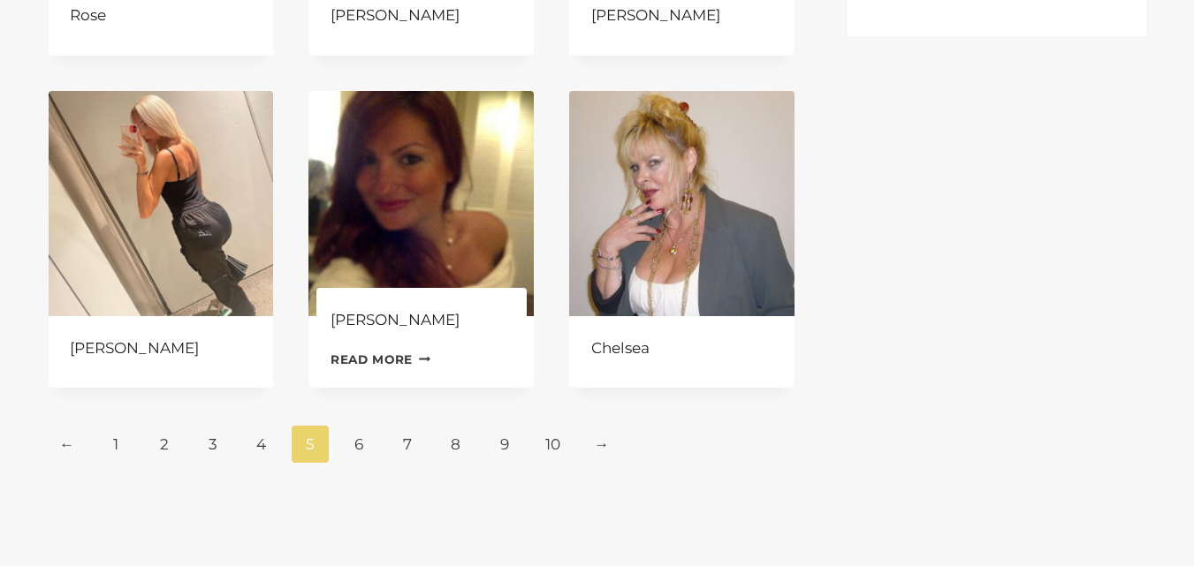
click at [364, 361] on link "Read more Continue Loading Done" at bounding box center [380, 359] width 101 height 27
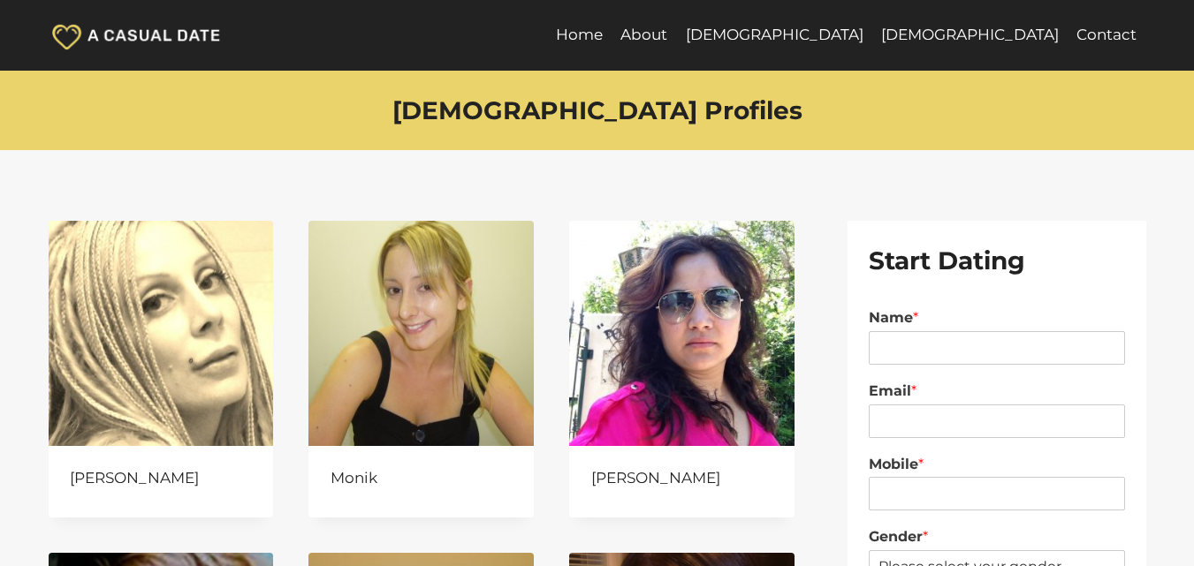
scroll to position [795, 0]
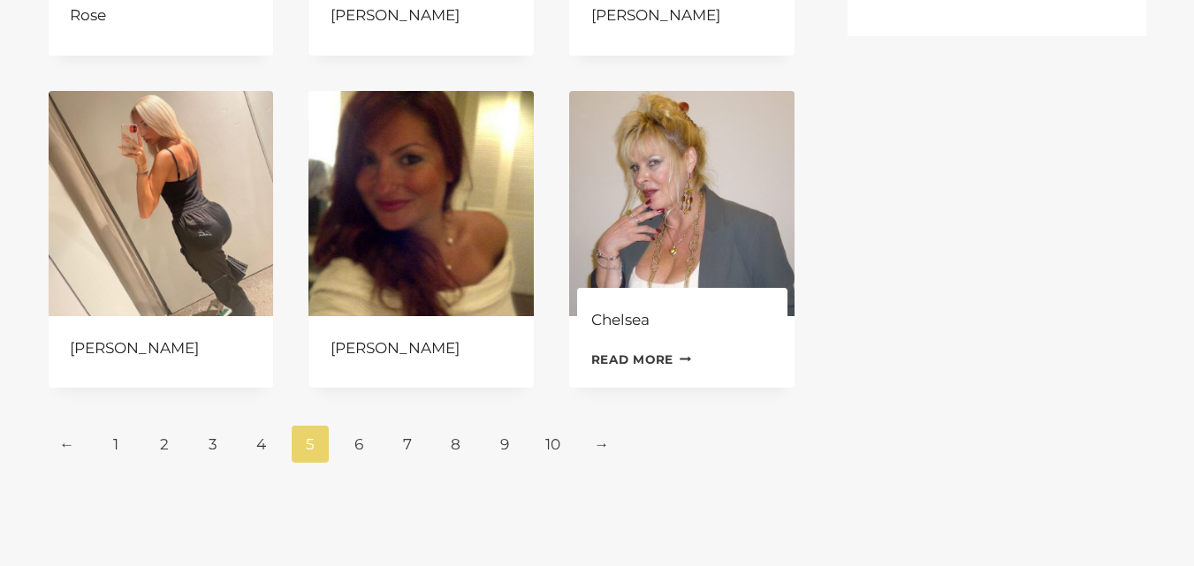
click at [646, 362] on link "Read more Continue Loading Done" at bounding box center [641, 359] width 101 height 27
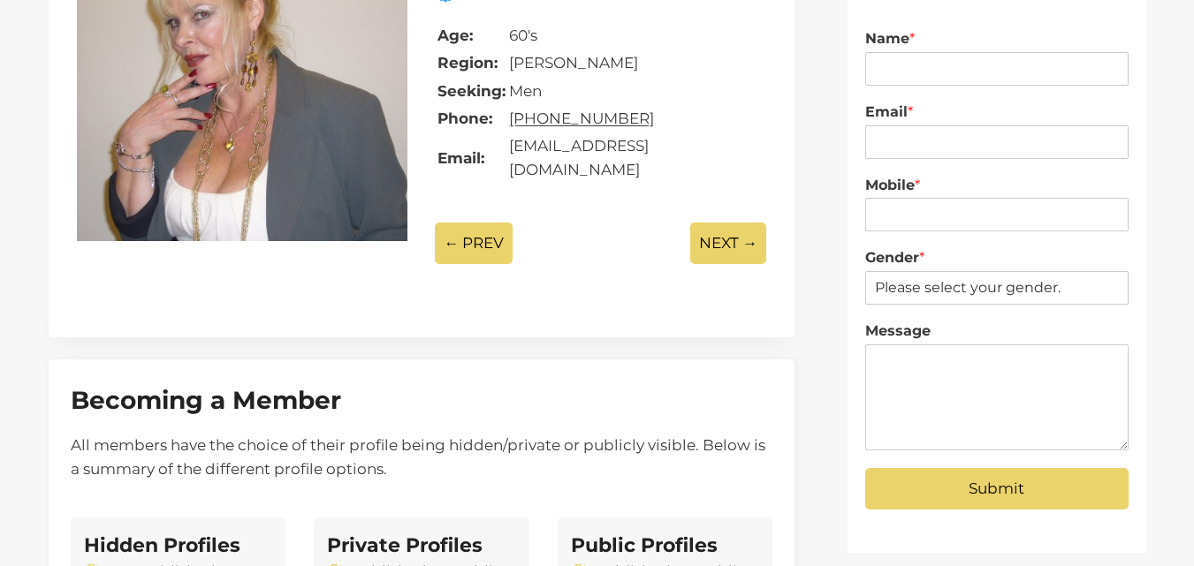
scroll to position [265, 0]
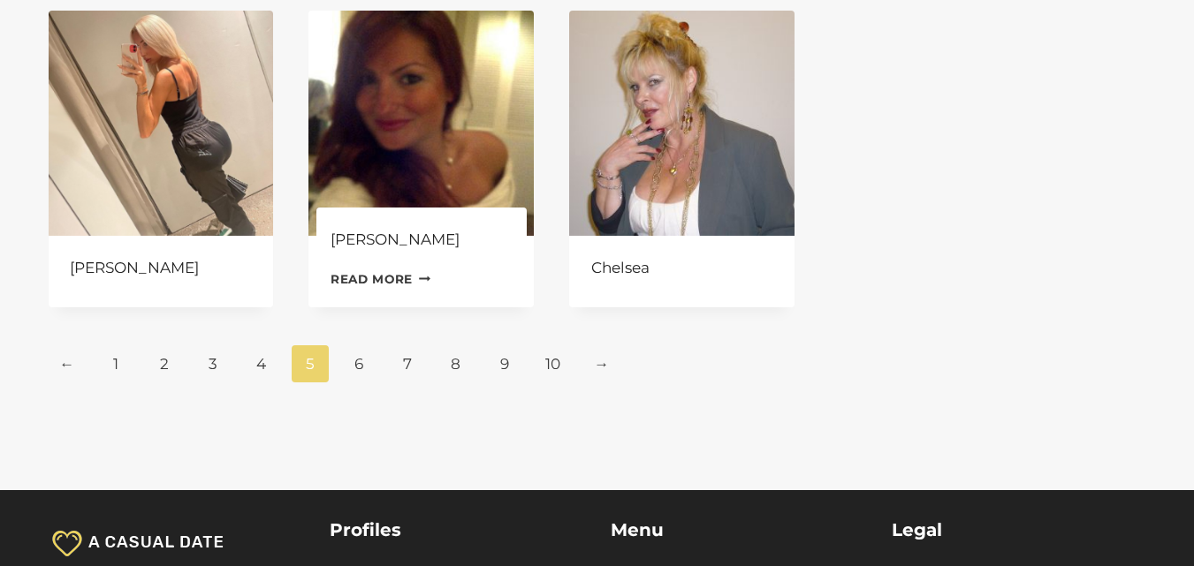
scroll to position [1060, 0]
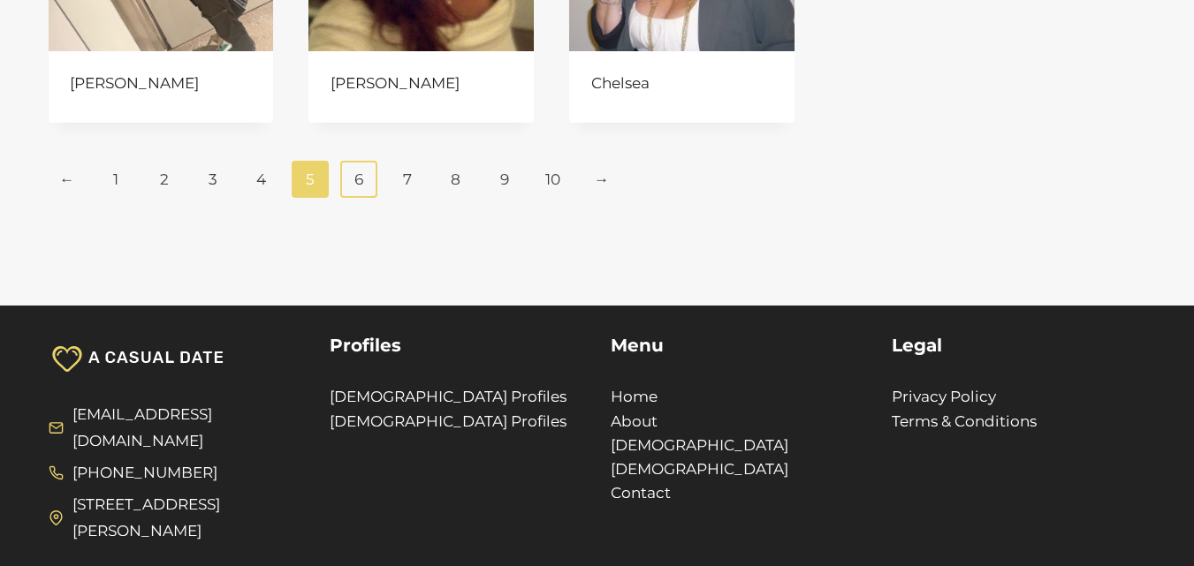
click at [366, 182] on link "6" at bounding box center [359, 179] width 38 height 37
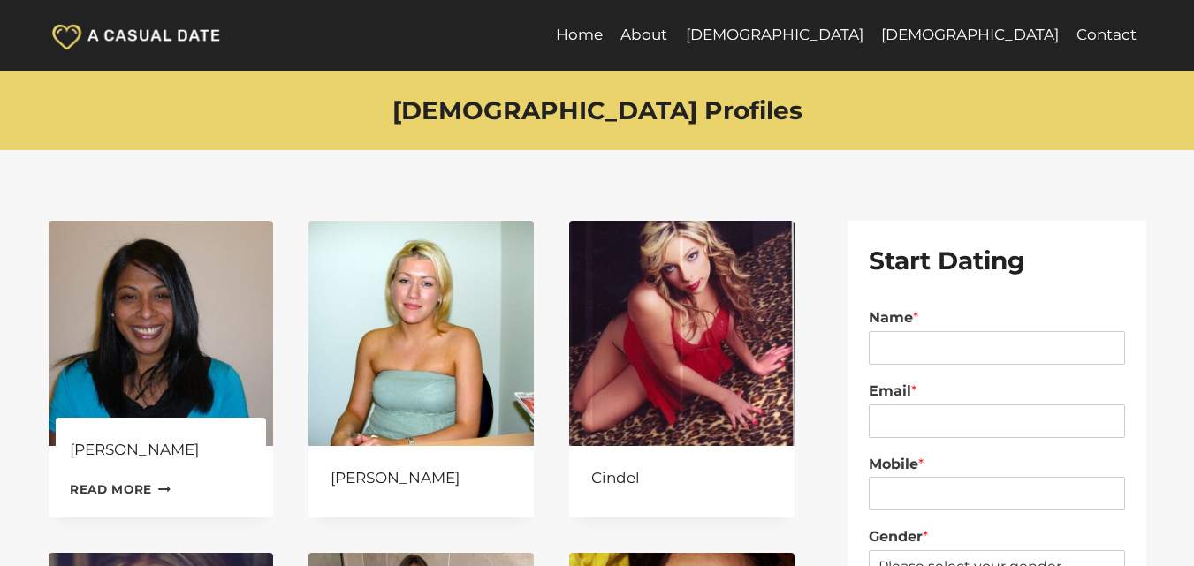
click at [125, 484] on link "Read more Continue Loading Done" at bounding box center [120, 489] width 101 height 27
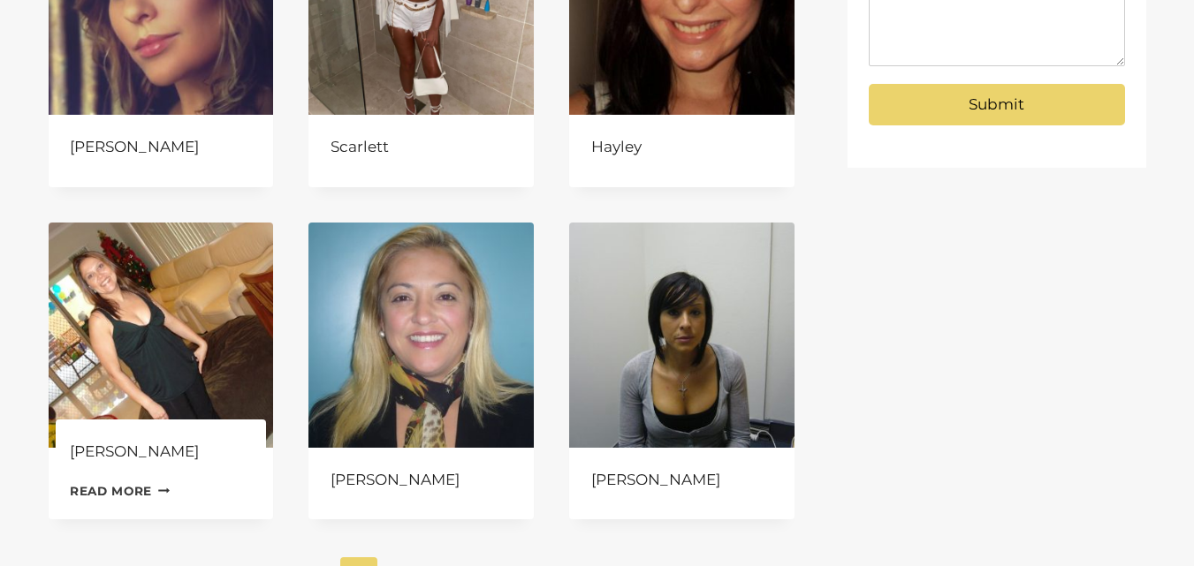
scroll to position [707, 0]
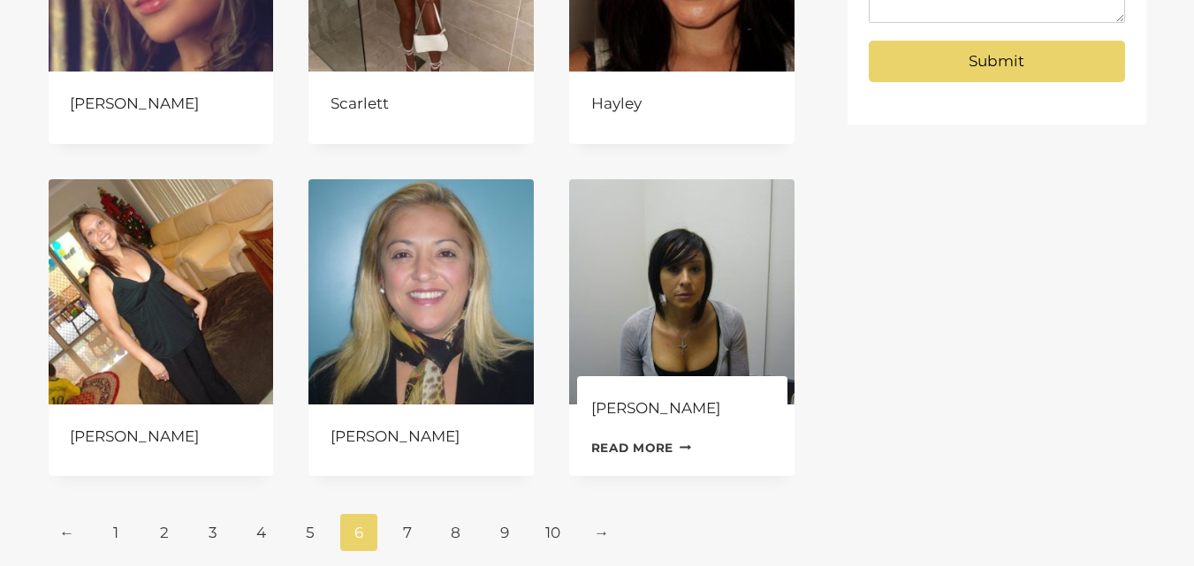
click at [635, 450] on link "Read more Continue Loading Done" at bounding box center [641, 448] width 101 height 27
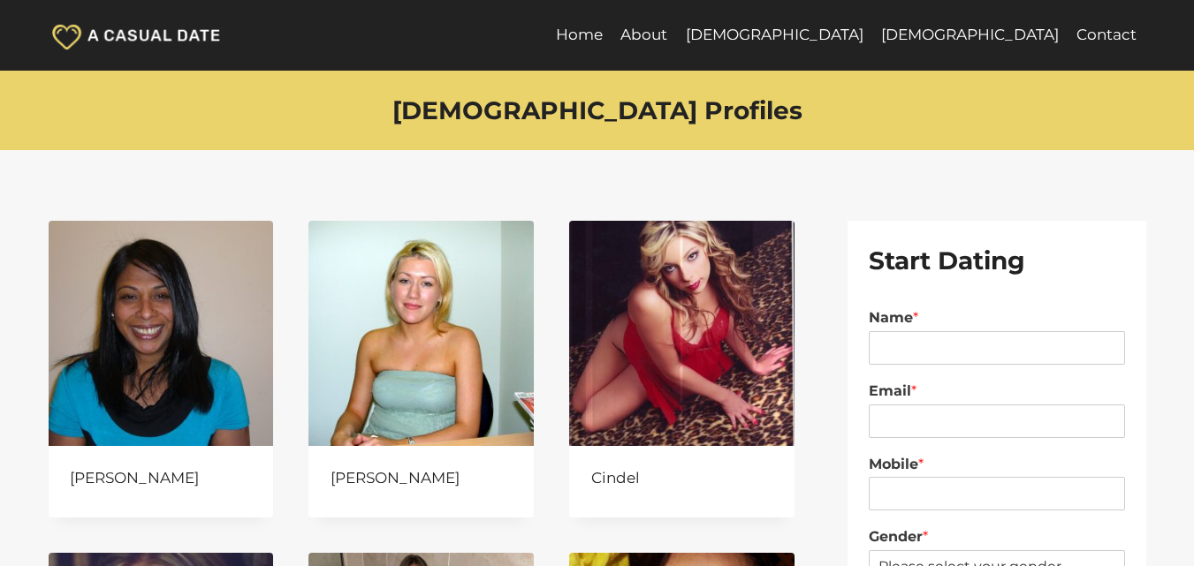
scroll to position [707, 0]
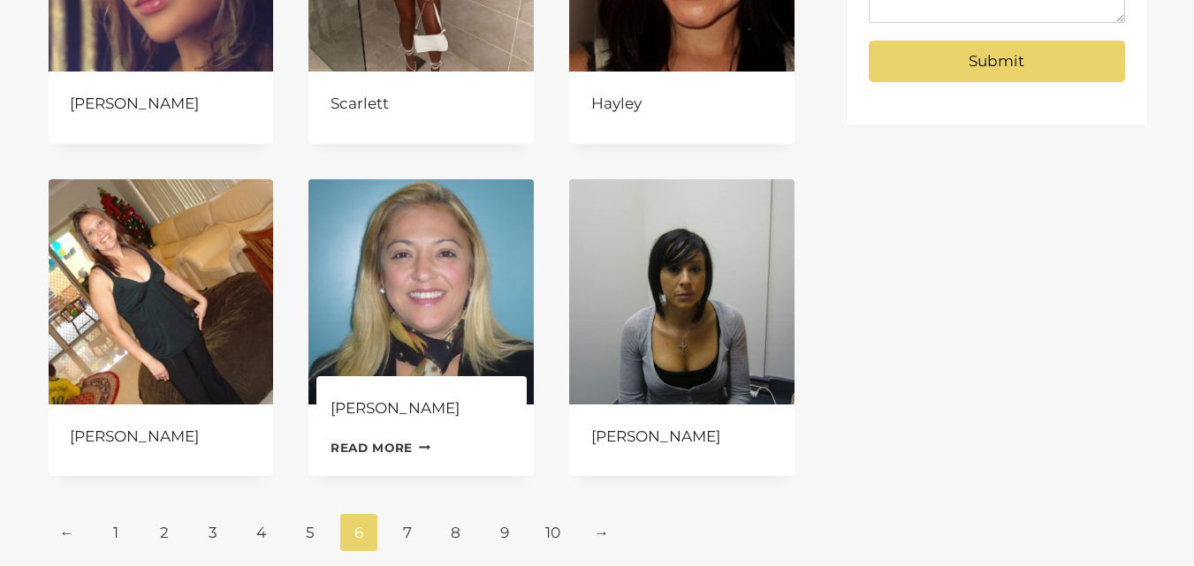
click at [394, 446] on link "Read more Continue Loading Done" at bounding box center [380, 448] width 101 height 27
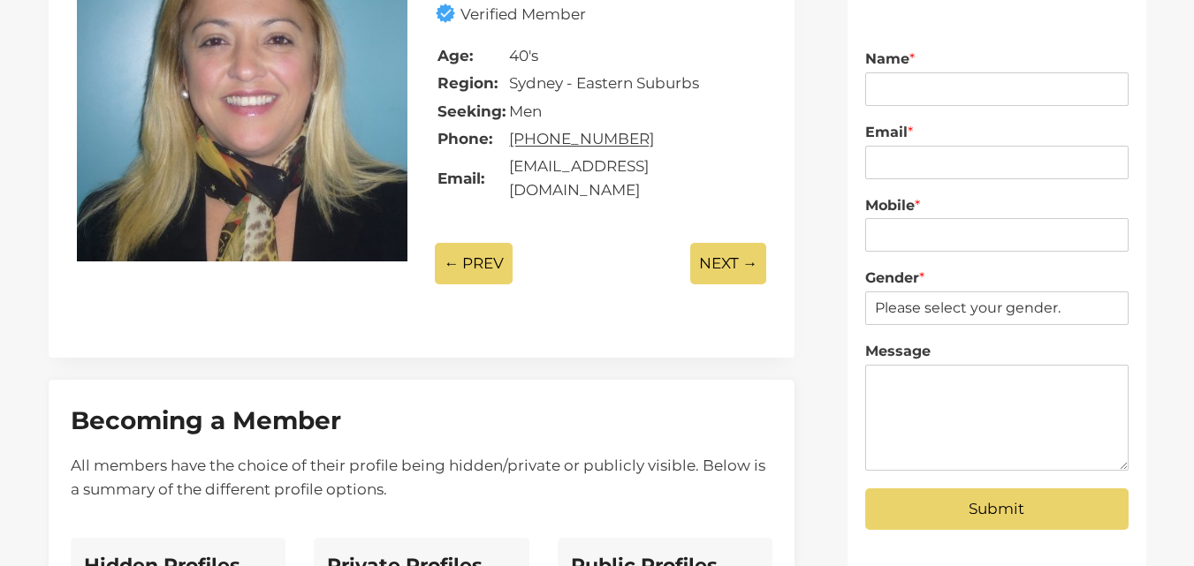
scroll to position [265, 0]
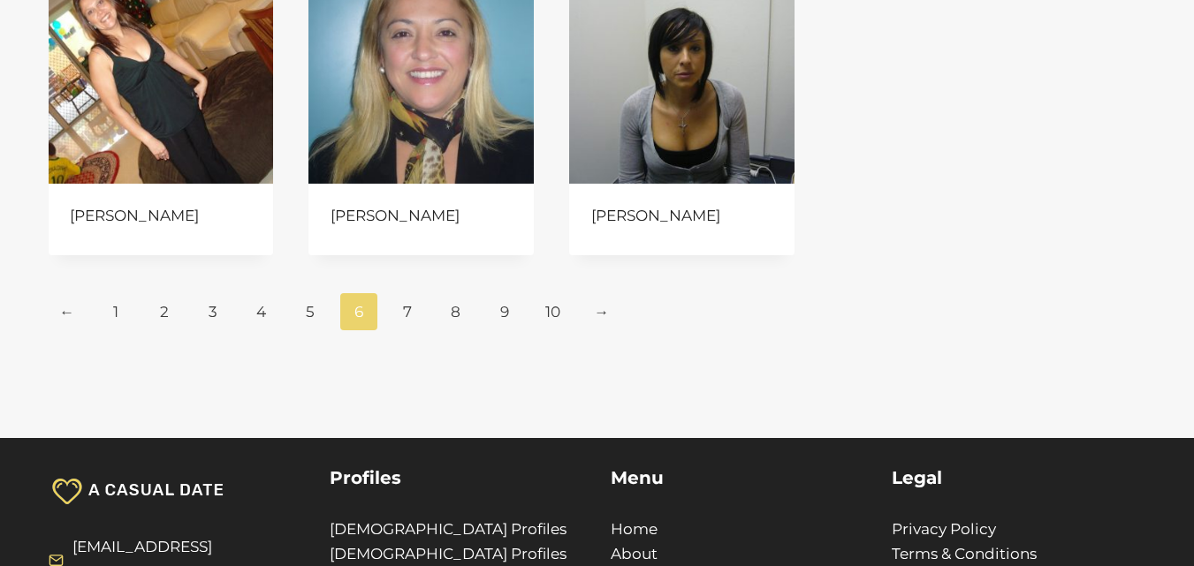
scroll to position [972, 0]
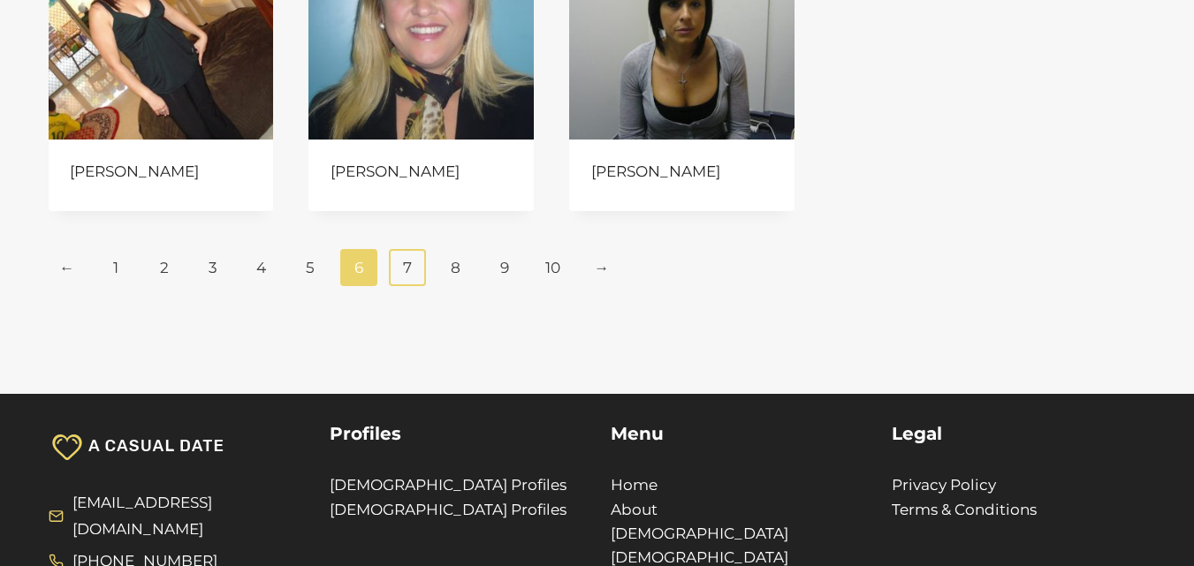
click at [410, 270] on link "7" at bounding box center [408, 267] width 38 height 37
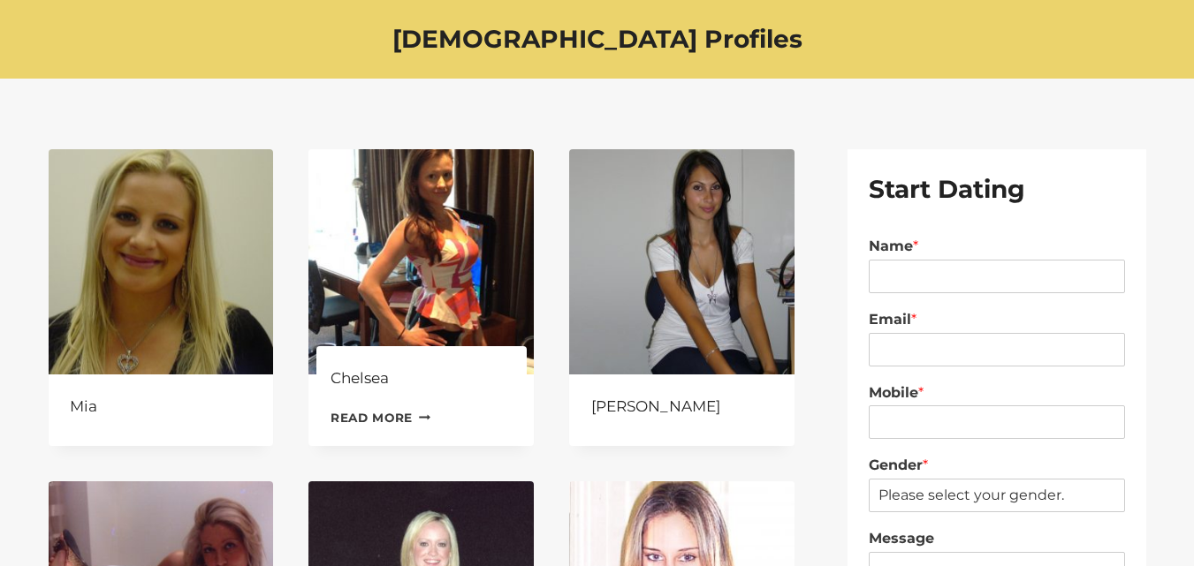
scroll to position [177, 0]
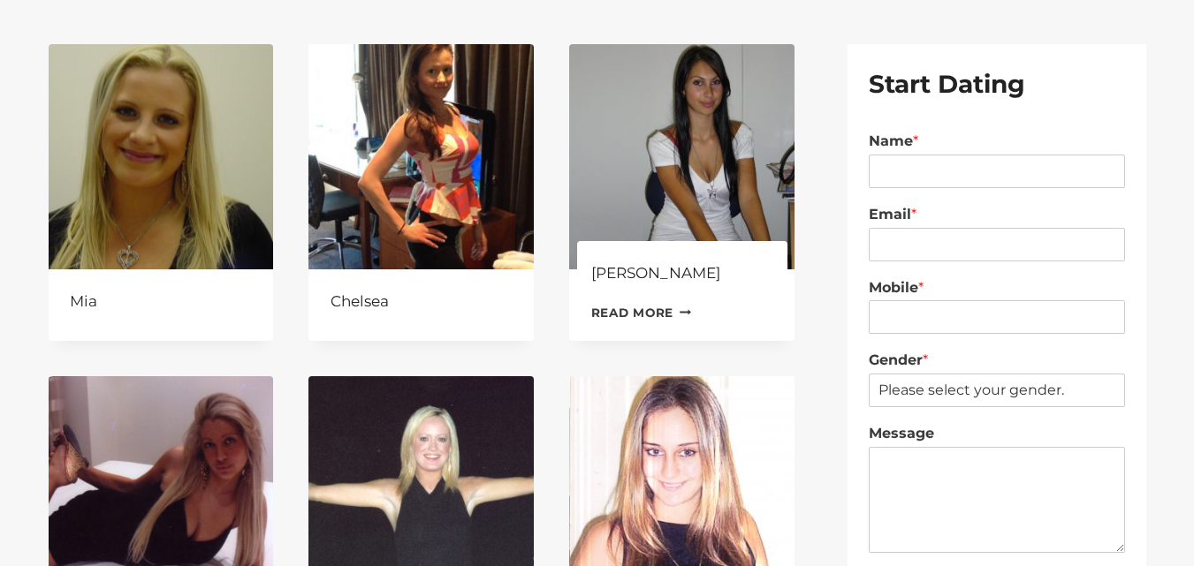
click at [653, 308] on link "Read more Continue Loading Done" at bounding box center [641, 313] width 101 height 27
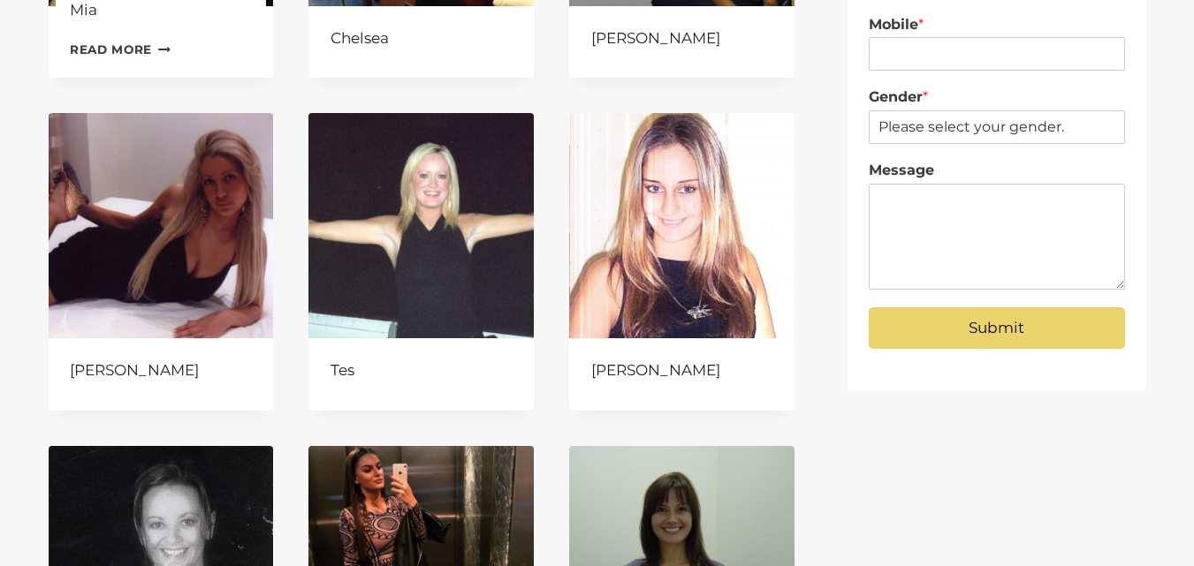
scroll to position [442, 0]
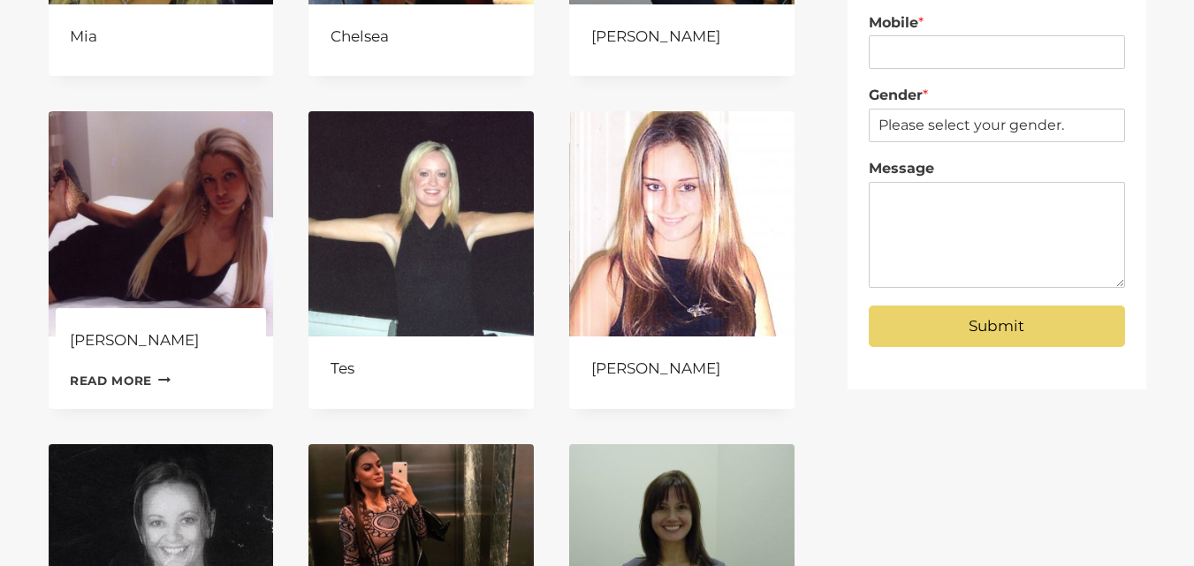
click at [117, 384] on link "Read more Continue Loading Done" at bounding box center [120, 381] width 101 height 27
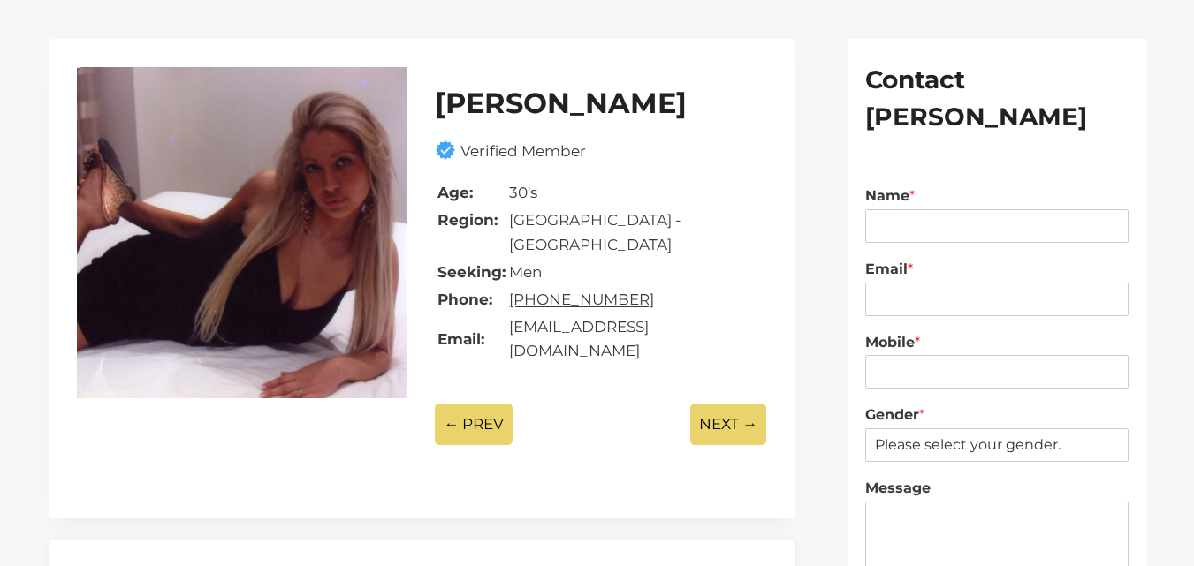
scroll to position [265, 0]
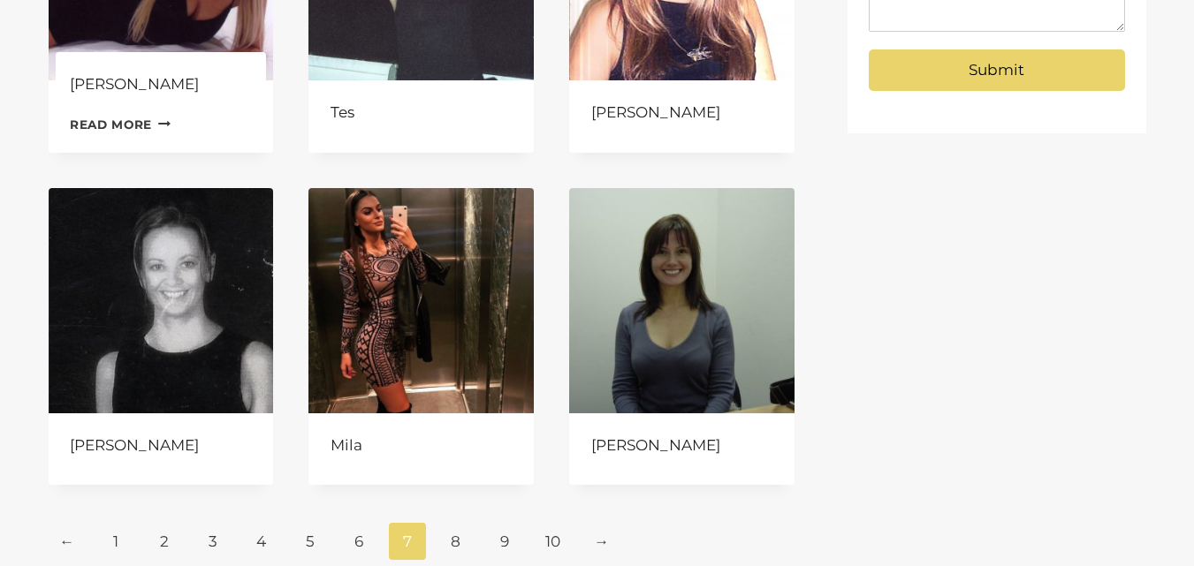
scroll to position [707, 0]
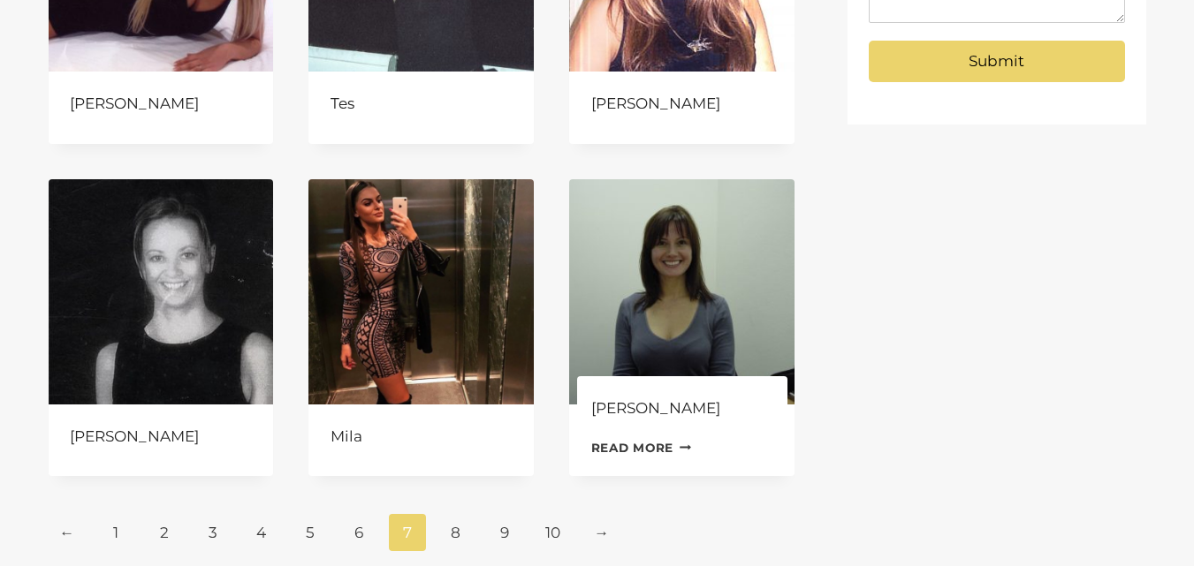
click at [631, 451] on link "Read more Continue Loading Done" at bounding box center [641, 448] width 101 height 27
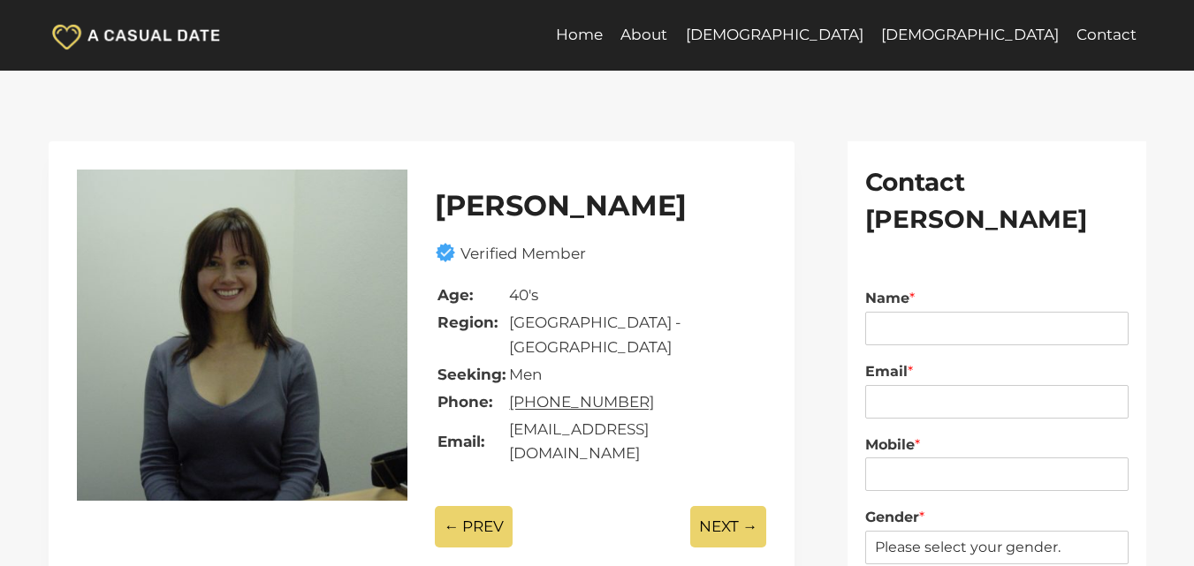
scroll to position [265, 0]
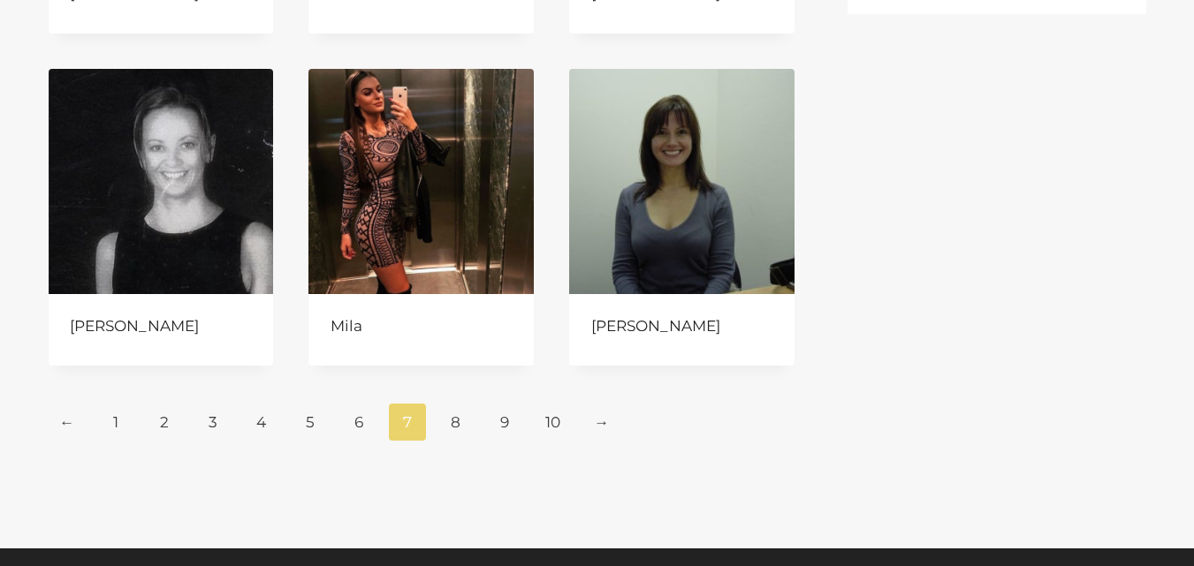
scroll to position [972, 0]
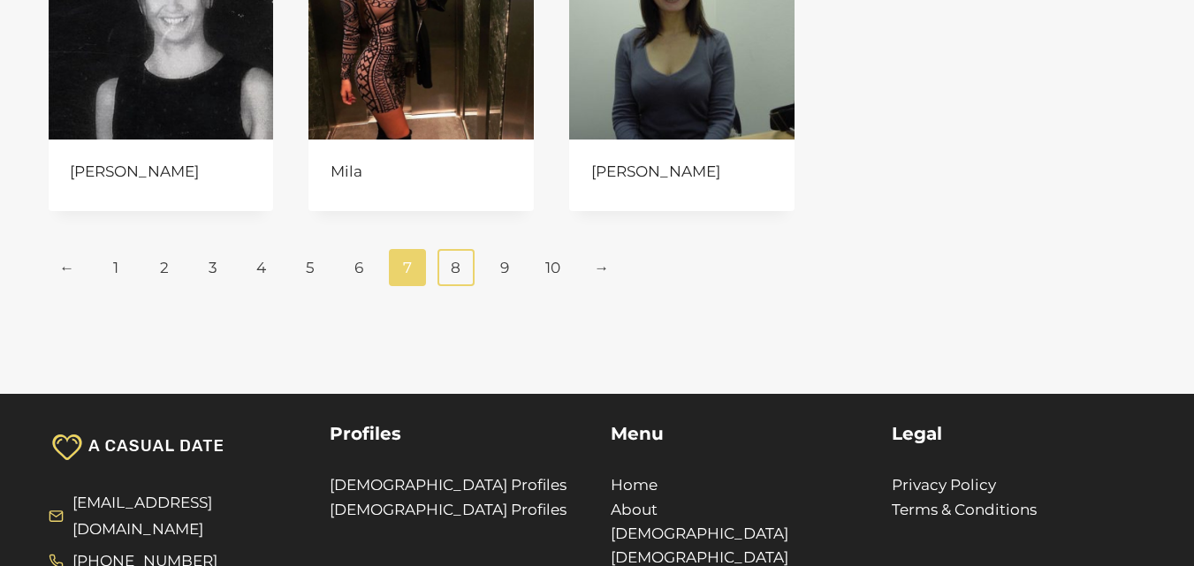
click at [458, 272] on link "8" at bounding box center [456, 267] width 38 height 37
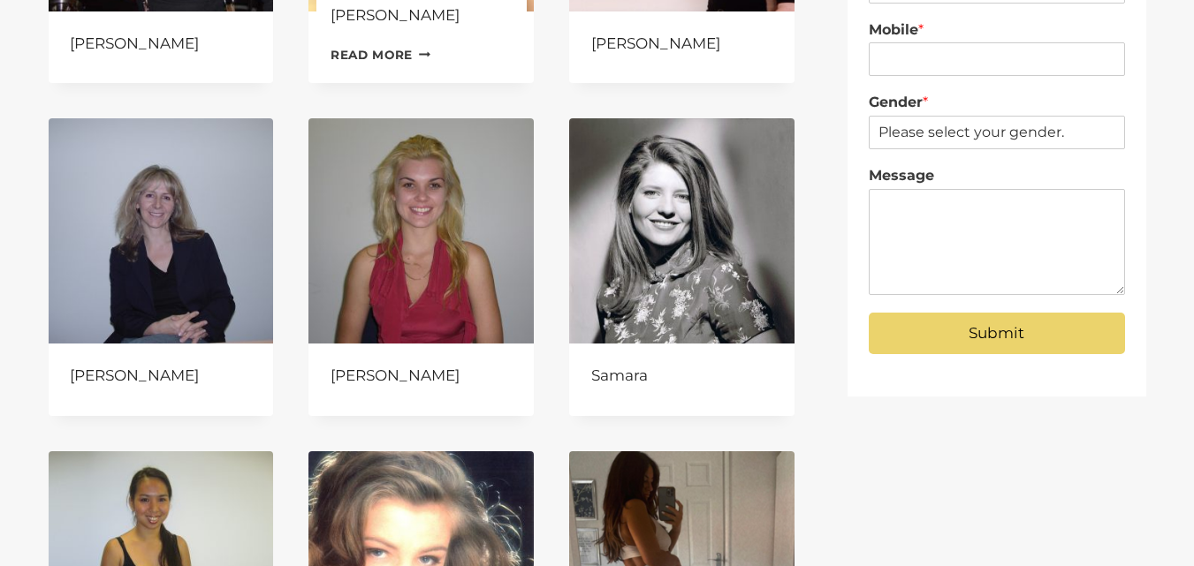
scroll to position [442, 0]
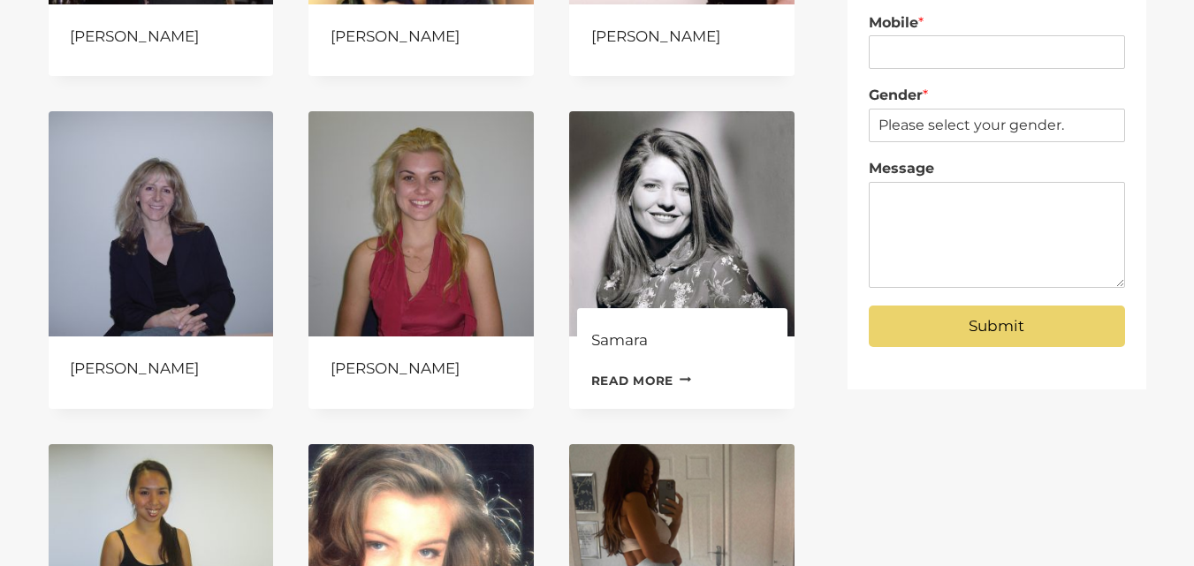
click at [616, 381] on link "Read more Continue Loading Done" at bounding box center [641, 381] width 101 height 27
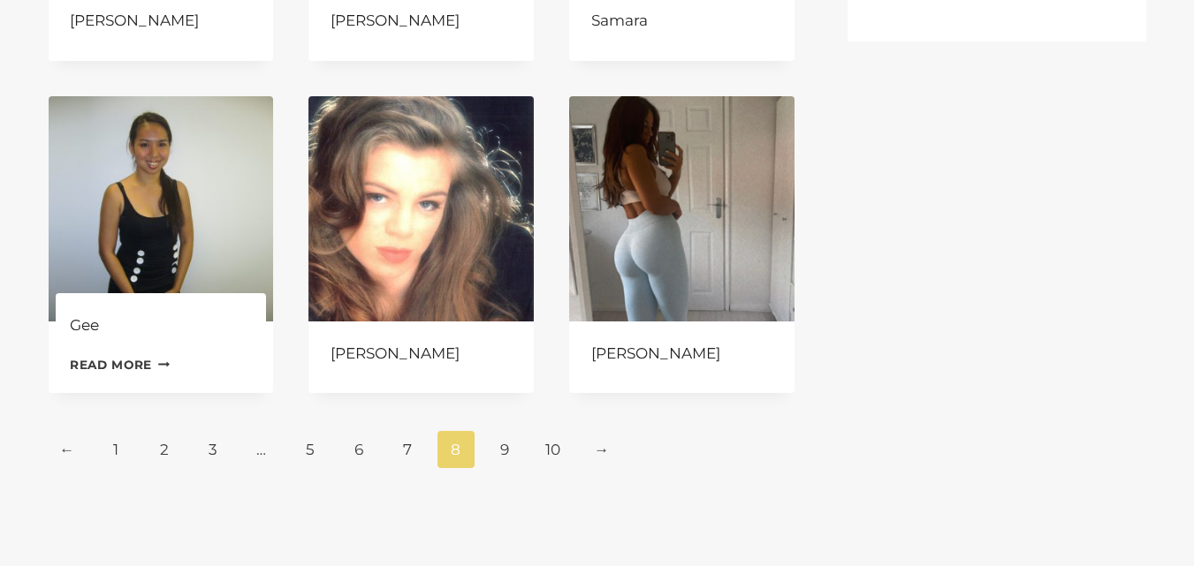
scroll to position [884, 0]
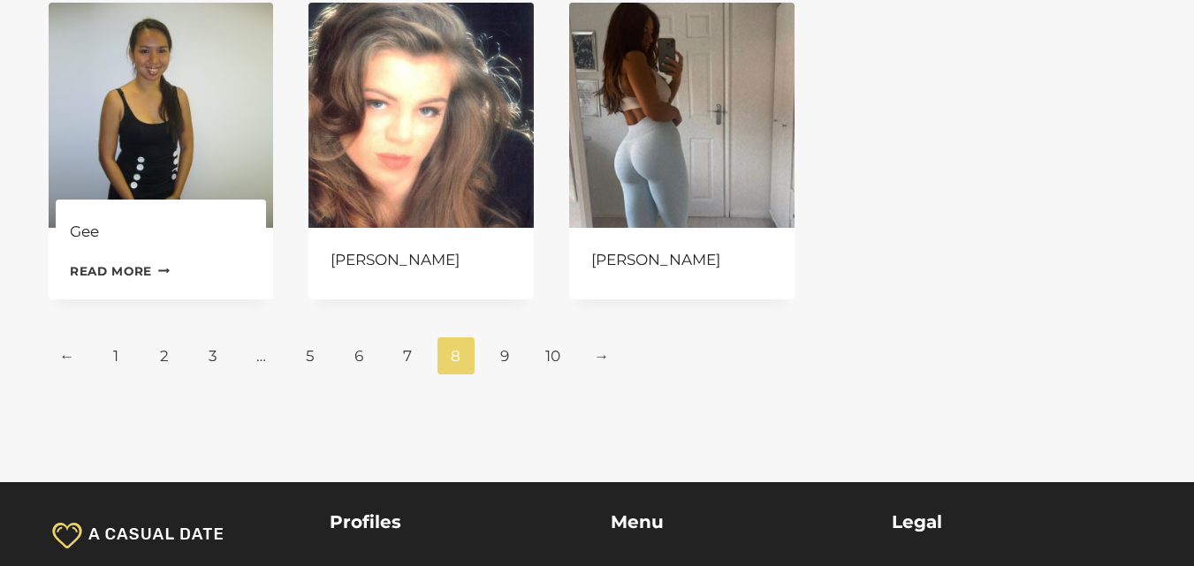
click at [123, 273] on link "Read more Continue Loading Done" at bounding box center [120, 271] width 101 height 27
click at [132, 268] on link "Read more Continue Loading Done" at bounding box center [120, 271] width 101 height 27
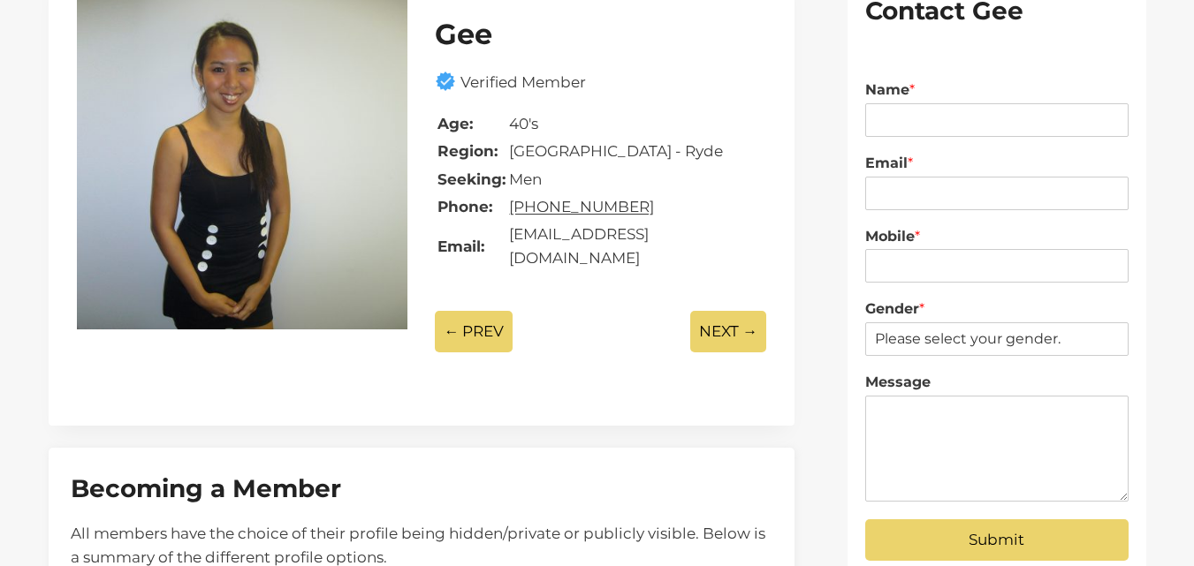
scroll to position [177, 0]
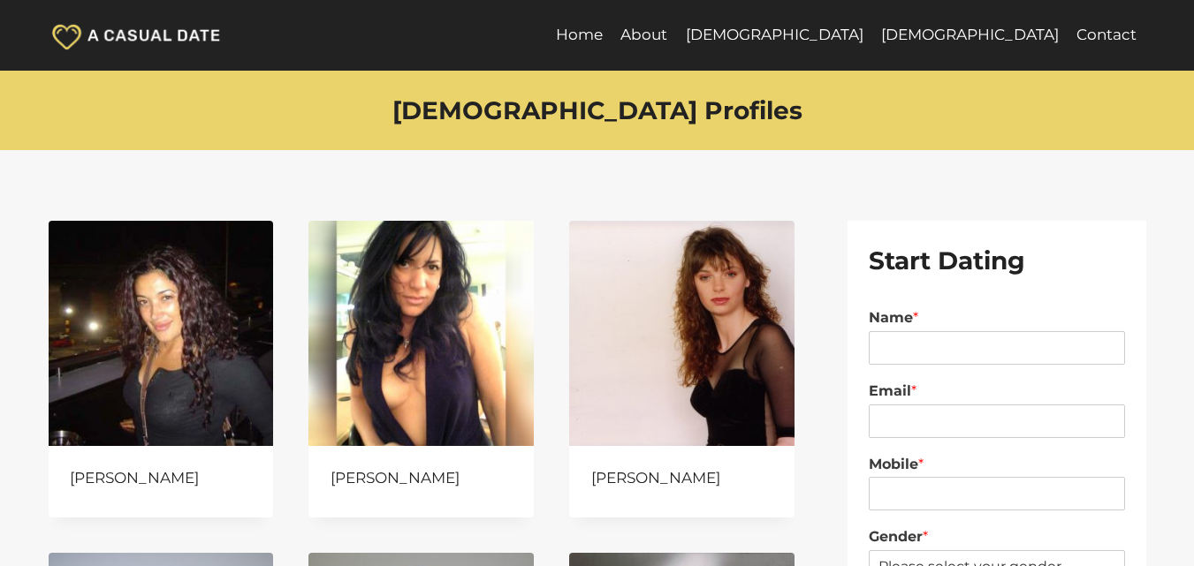
scroll to position [884, 0]
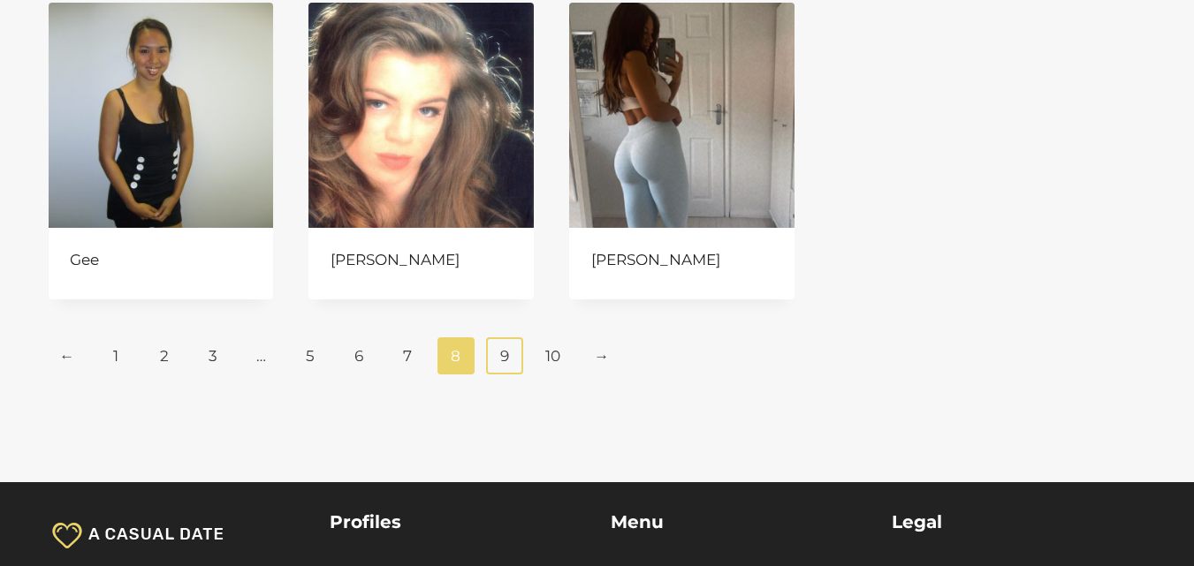
click at [513, 354] on link "9" at bounding box center [505, 356] width 38 height 37
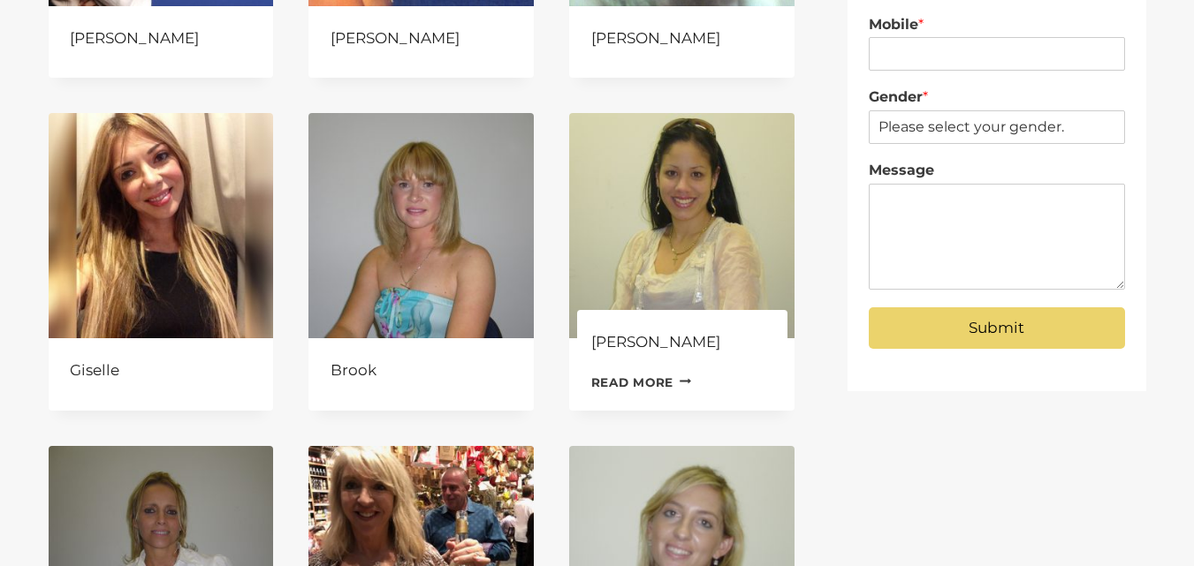
scroll to position [442, 0]
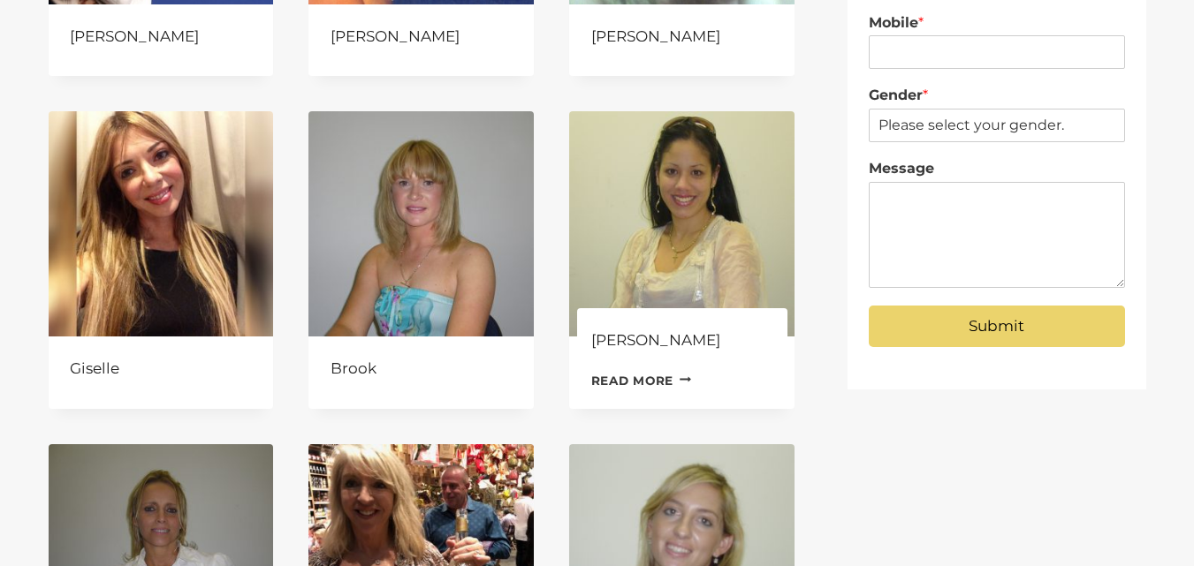
click at [647, 376] on link "Read more Continue Loading Done" at bounding box center [641, 381] width 101 height 27
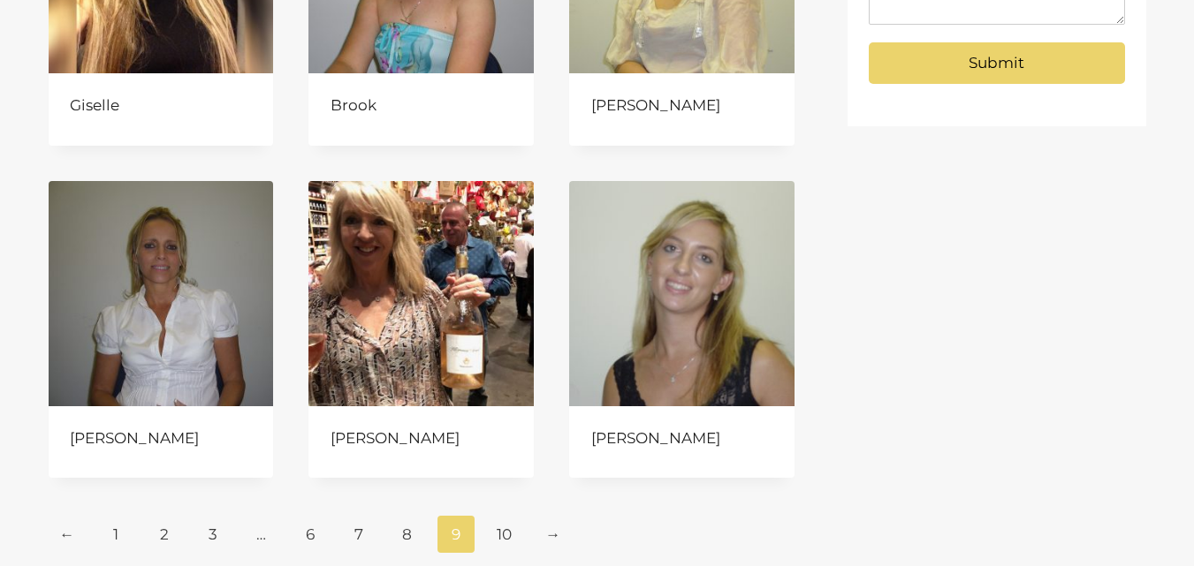
scroll to position [707, 0]
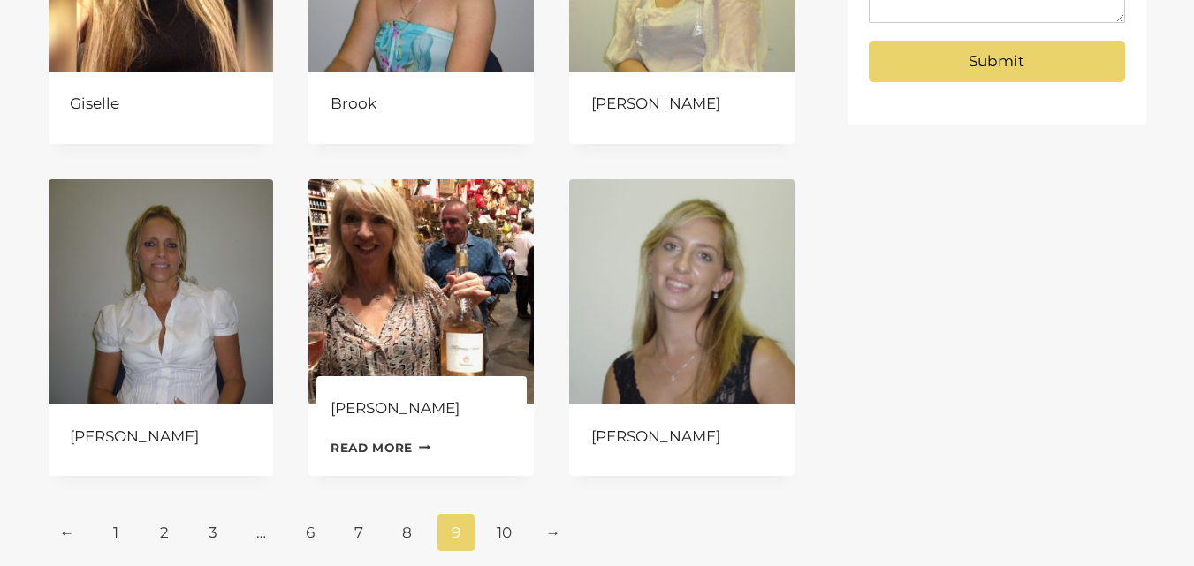
click at [385, 444] on link "Read more Continue Loading Done" at bounding box center [380, 448] width 101 height 27
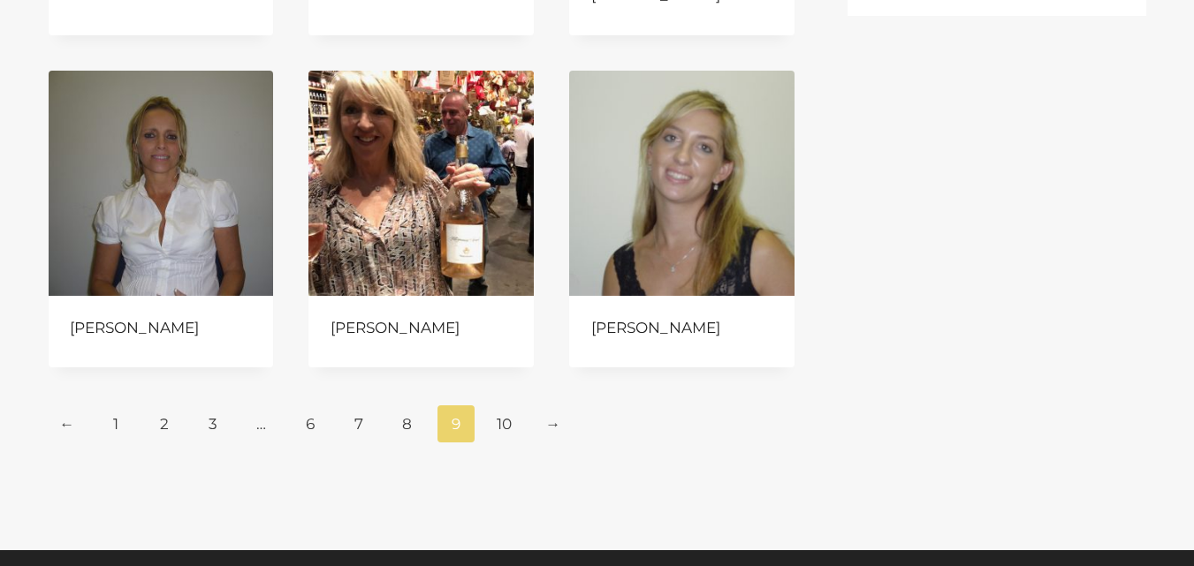
scroll to position [972, 0]
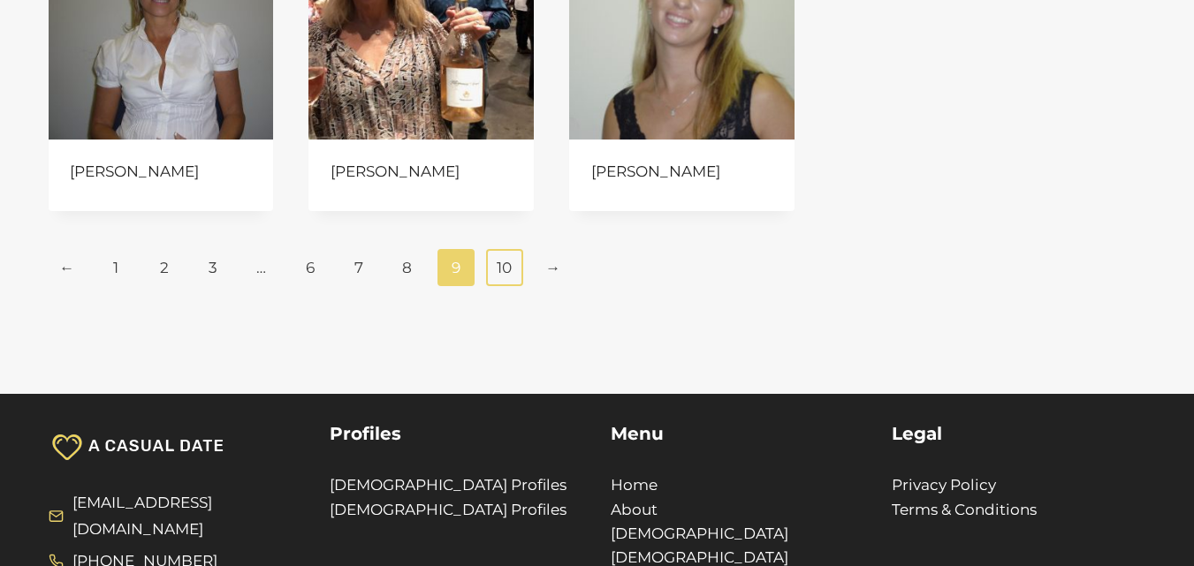
click at [505, 260] on link "10" at bounding box center [505, 267] width 38 height 37
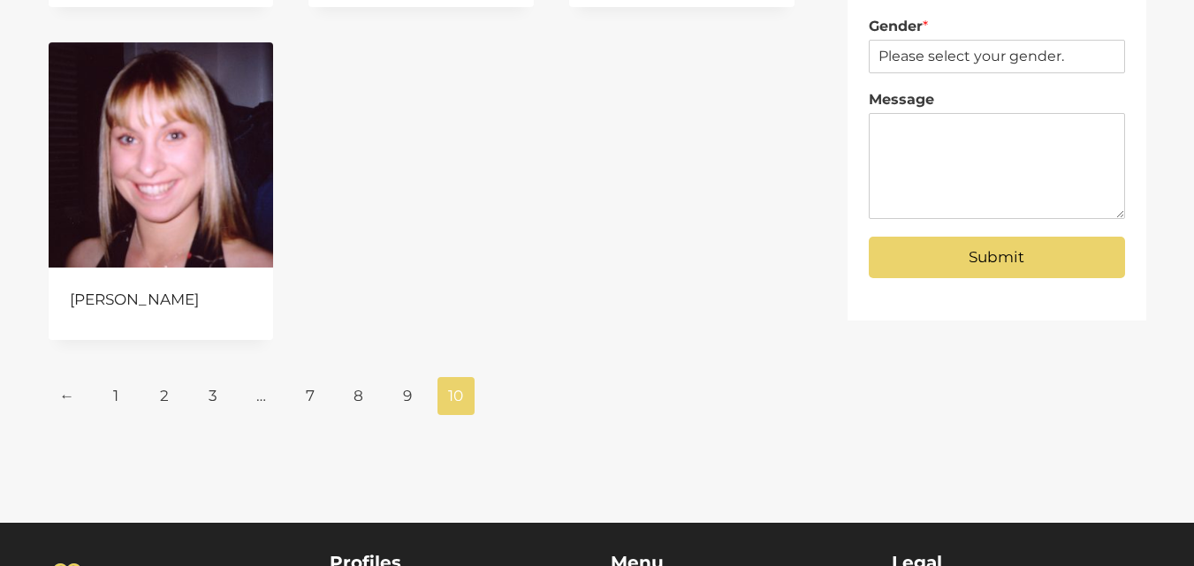
scroll to position [530, 0]
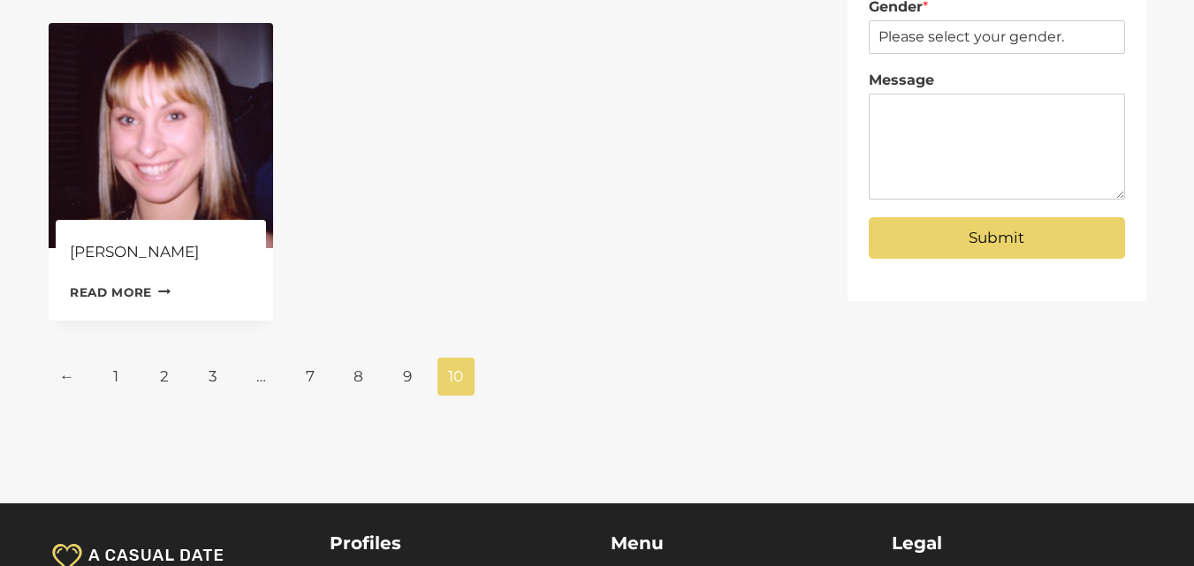
click at [95, 288] on link "Read more Continue Loading Done" at bounding box center [120, 292] width 101 height 27
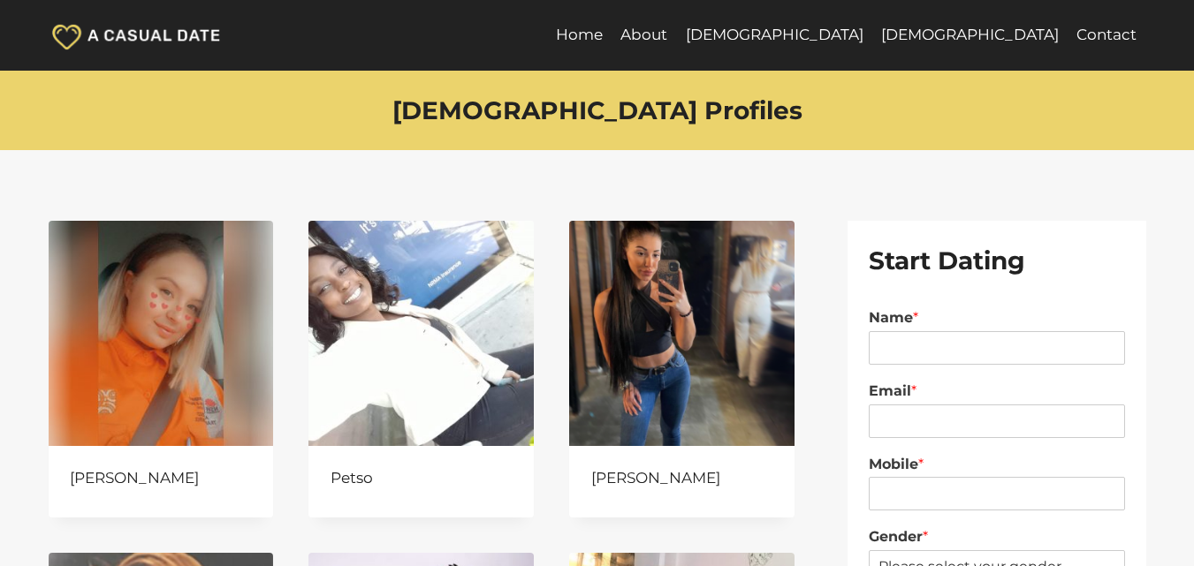
scroll to position [1060, 0]
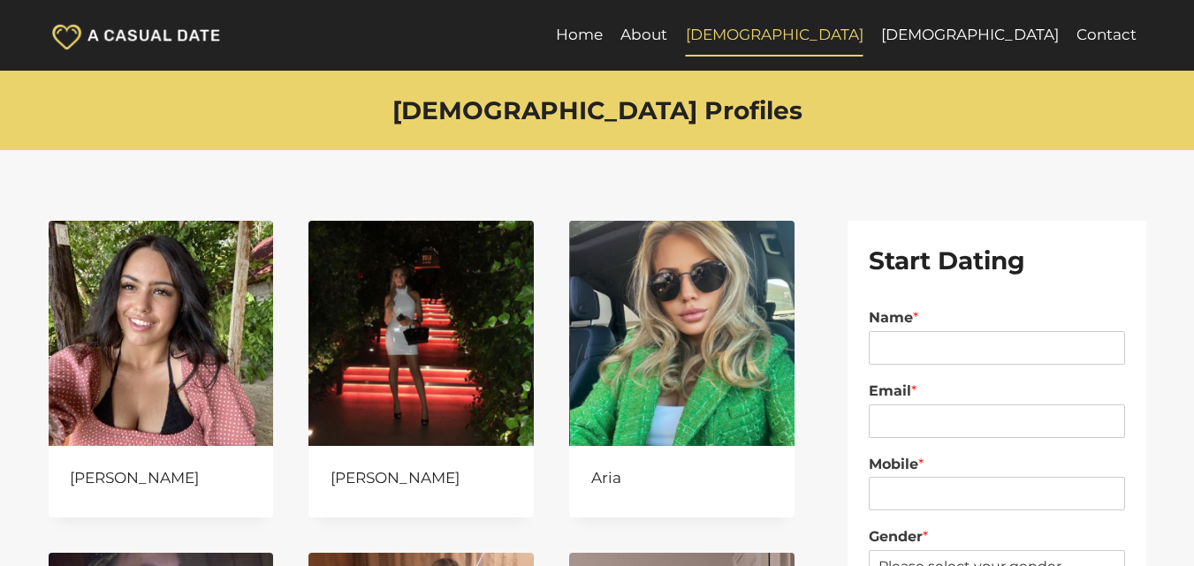
scroll to position [1060, 0]
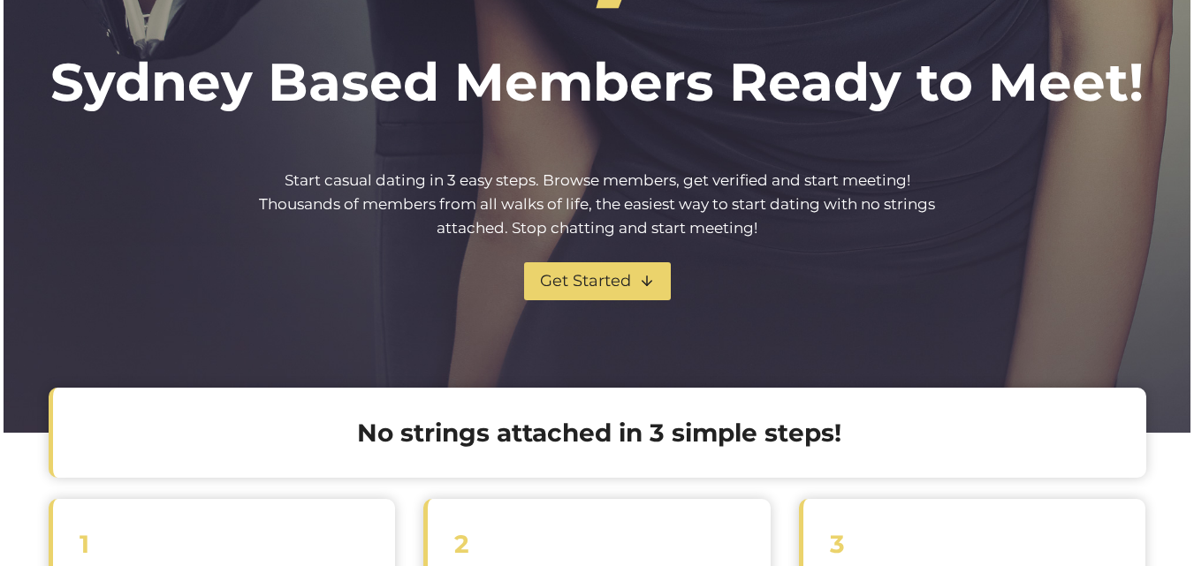
scroll to position [350, 0]
